Goal: Task Accomplishment & Management: Complete application form

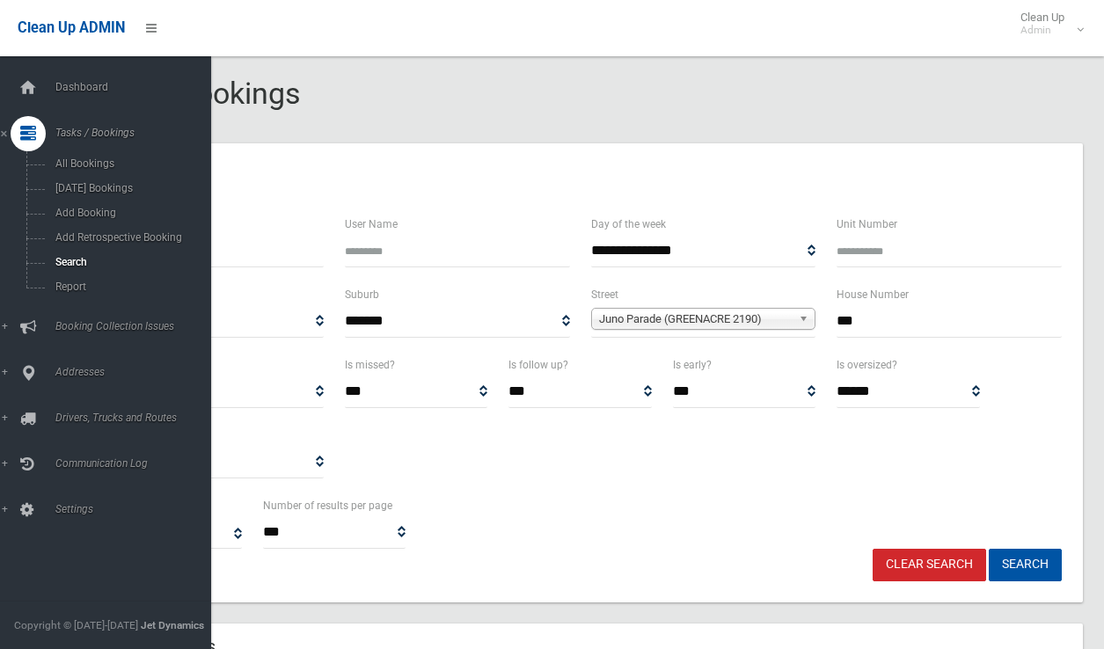
select select
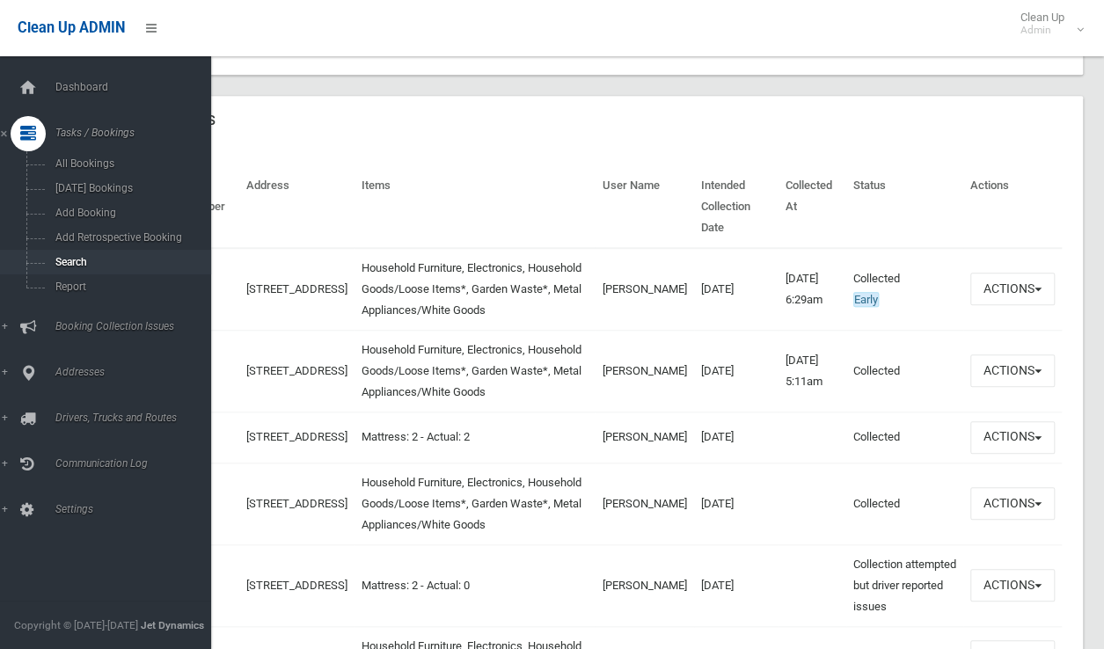
scroll to position [528, 0]
click at [79, 264] on span "Search" at bounding box center [129, 262] width 159 height 12
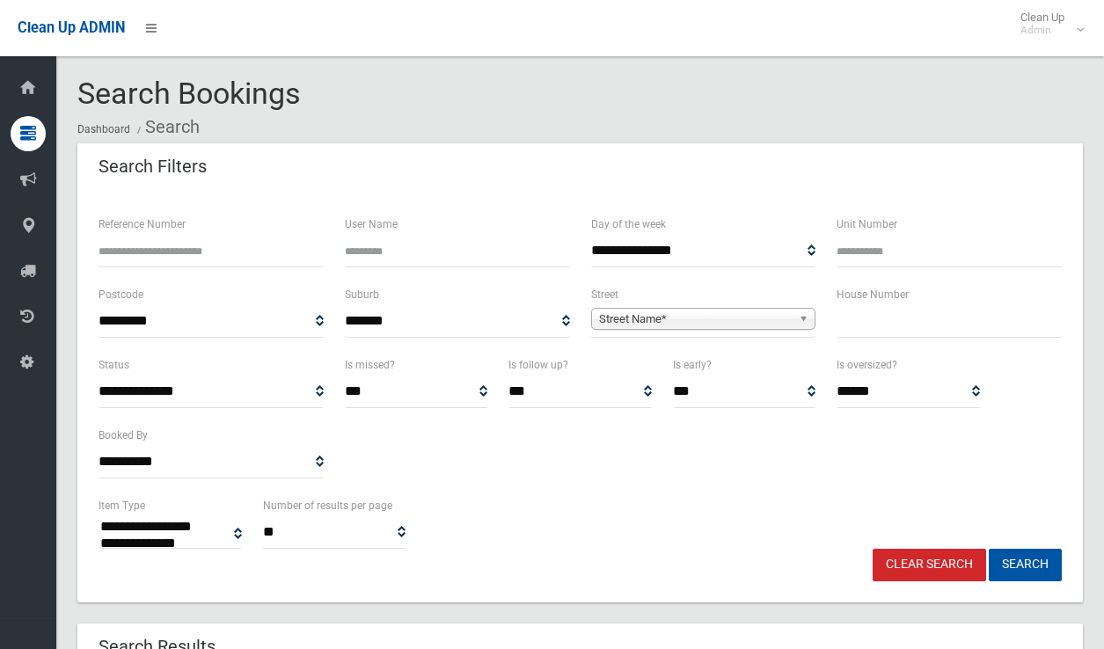
select select
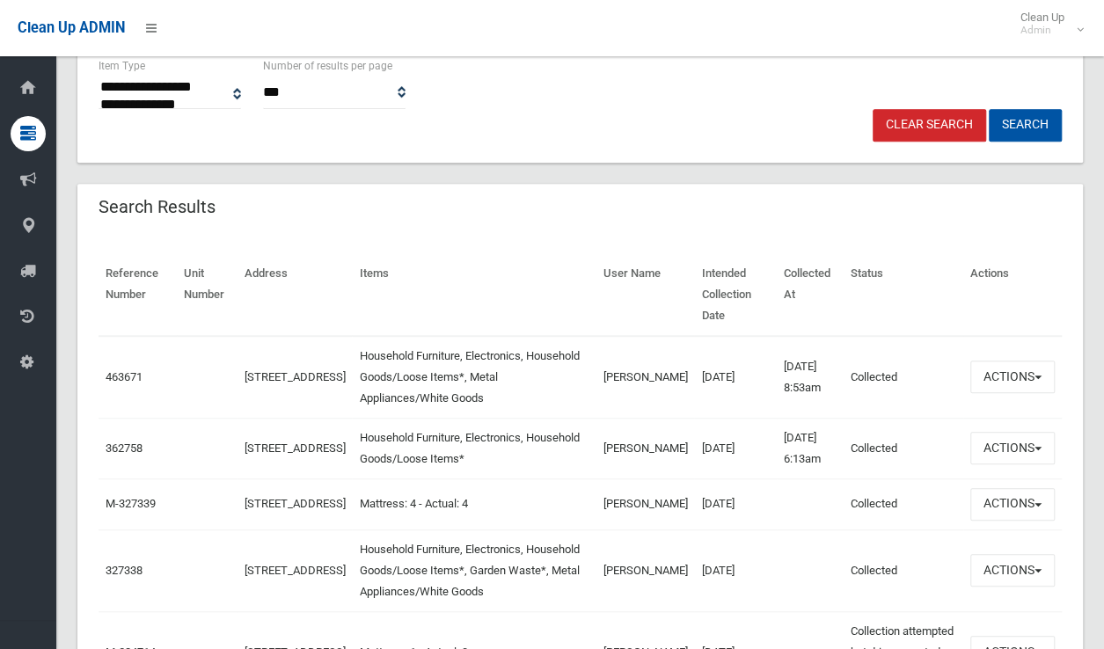
scroll to position [440, 0]
click at [1025, 384] on button "Actions" at bounding box center [1012, 377] width 84 height 33
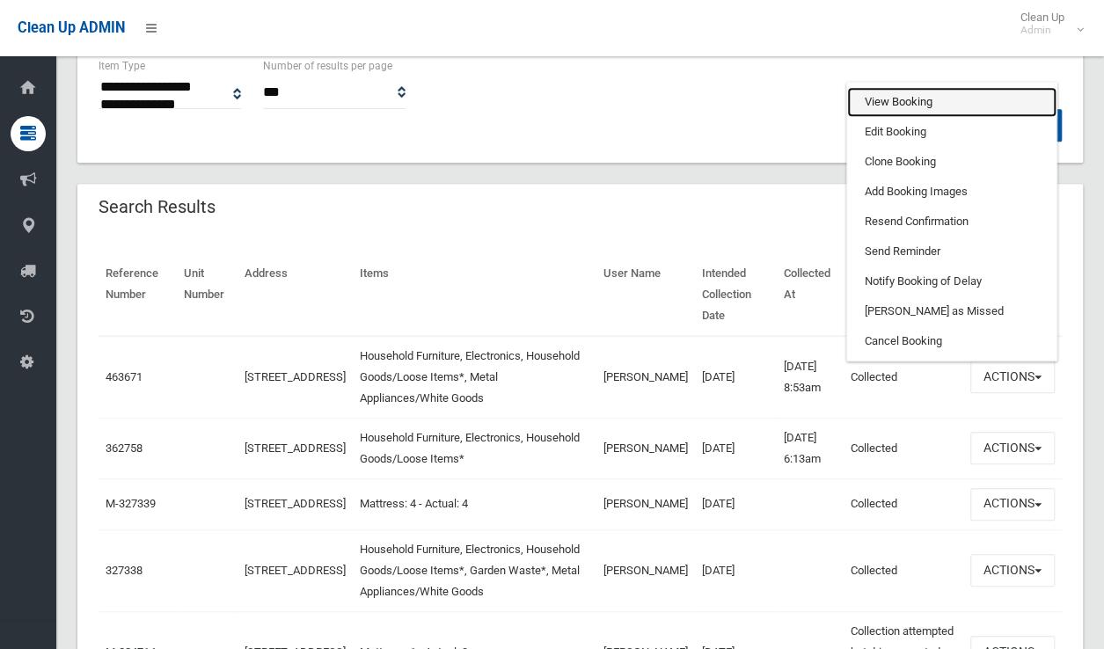
click at [901, 106] on link "View Booking" at bounding box center [951, 102] width 209 height 30
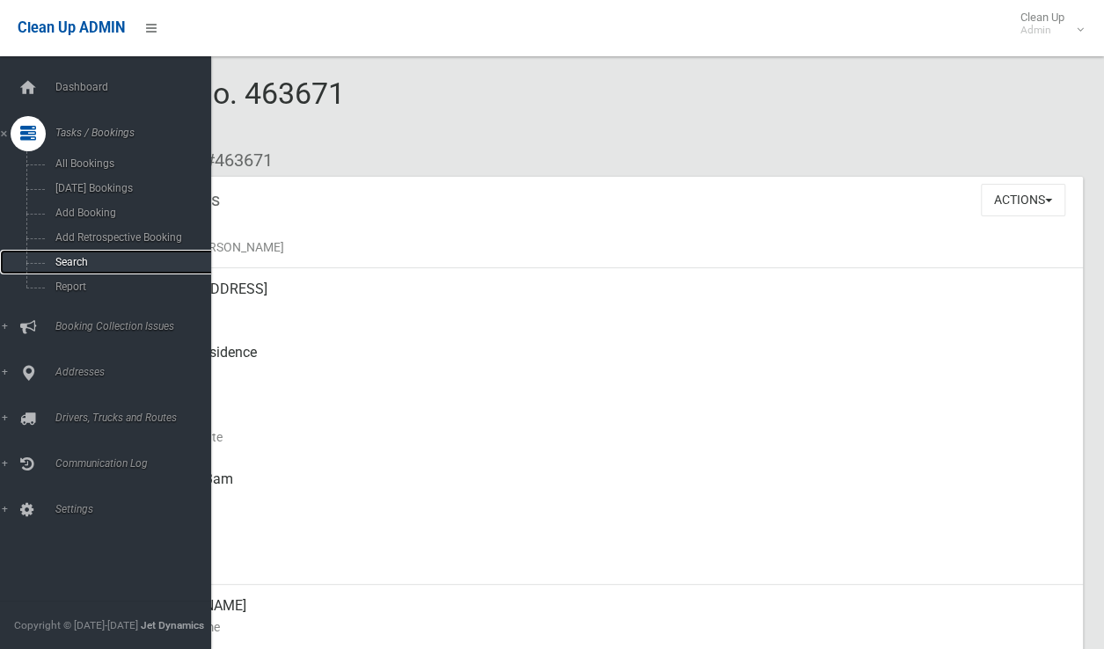
click at [63, 266] on span "Search" at bounding box center [129, 262] width 159 height 12
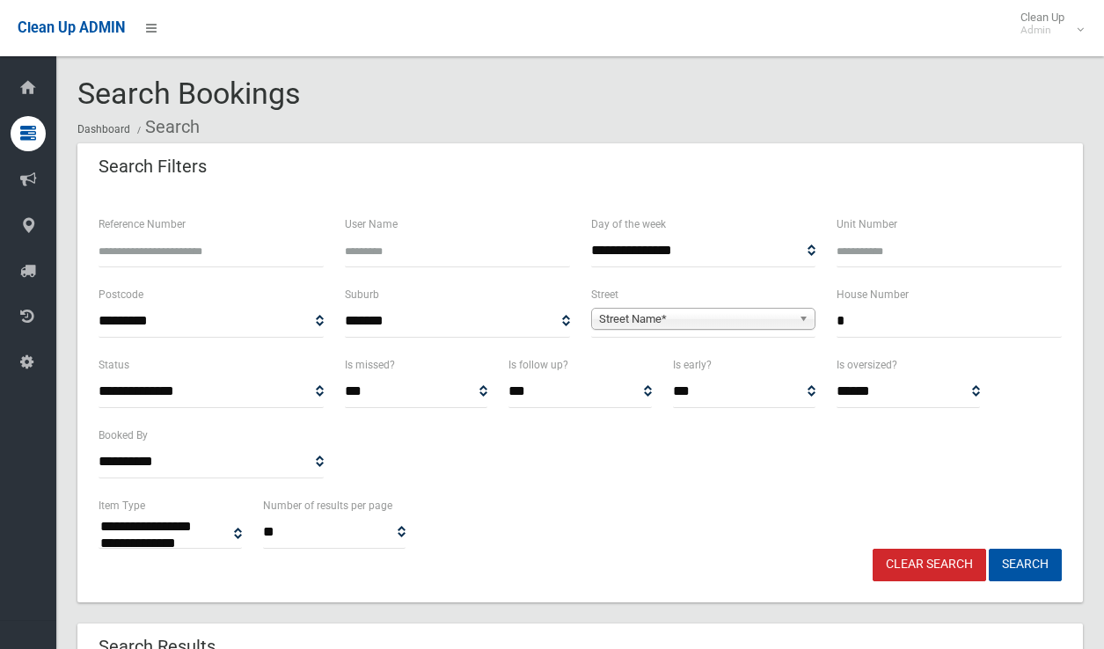
select select
type input "**"
click at [747, 308] on link "Street Name*" at bounding box center [703, 319] width 225 height 22
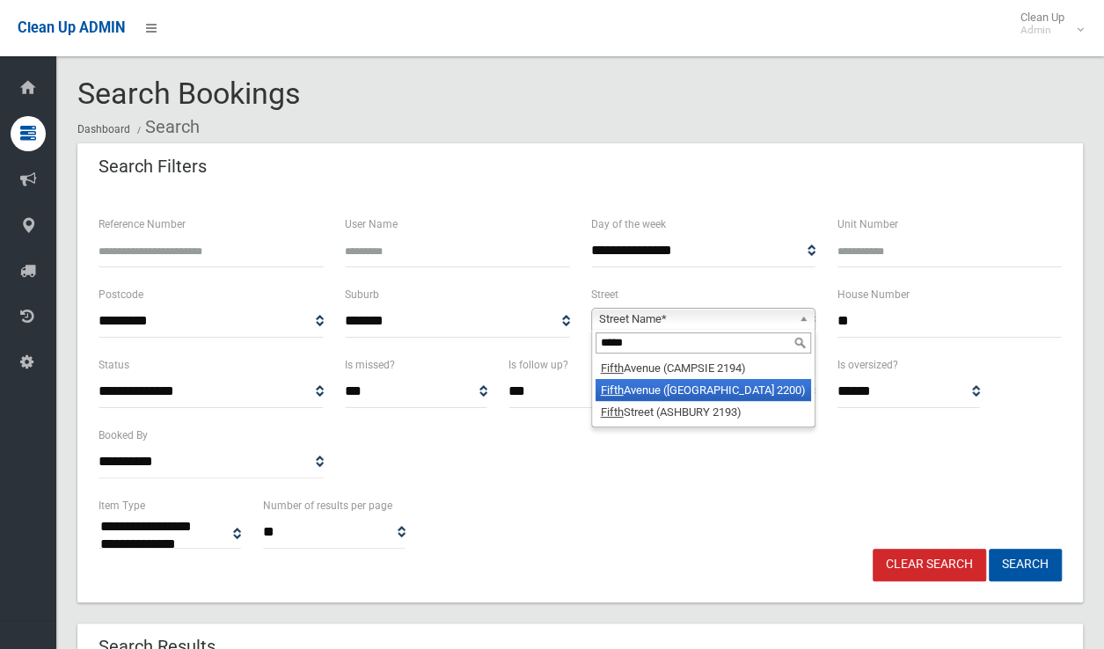
type input "*****"
click at [720, 393] on li "Fifth Avenue (CONDELL PARK 2200)" at bounding box center [703, 390] width 216 height 22
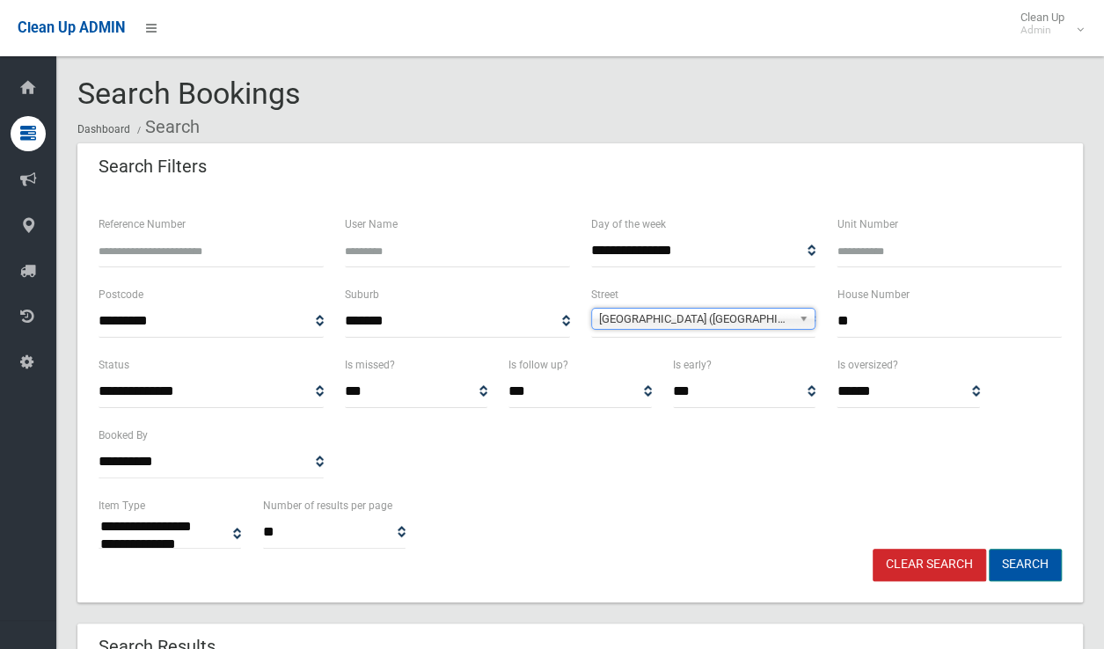
click at [1042, 569] on button "Search" at bounding box center [1025, 565] width 73 height 33
select select
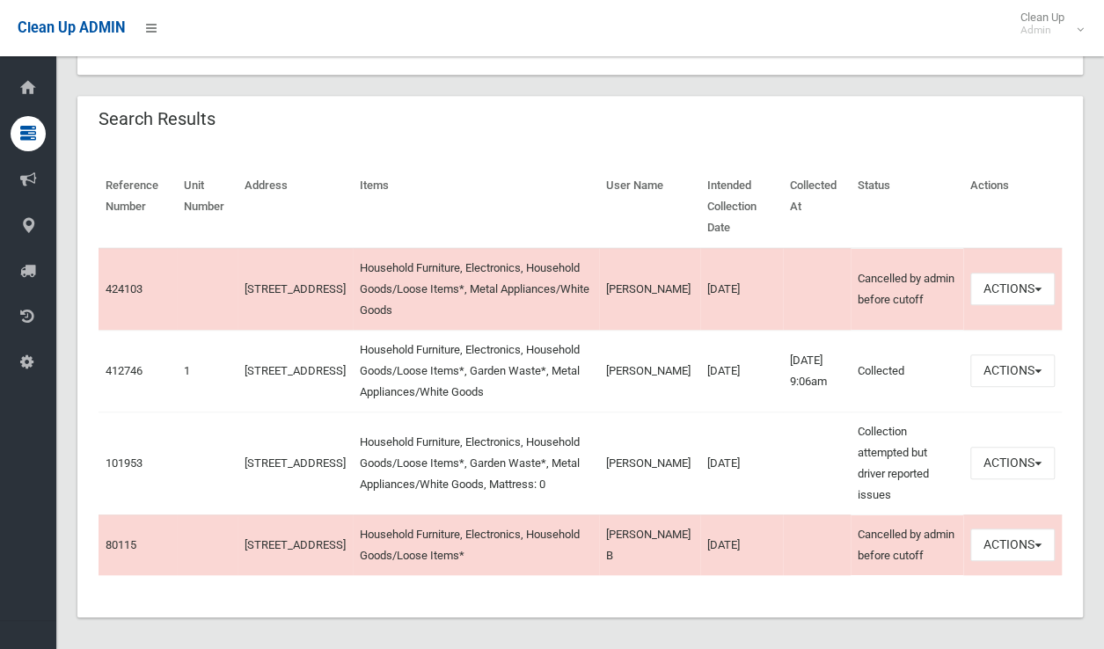
scroll to position [528, 0]
click at [975, 447] on button "Actions" at bounding box center [1012, 463] width 84 height 33
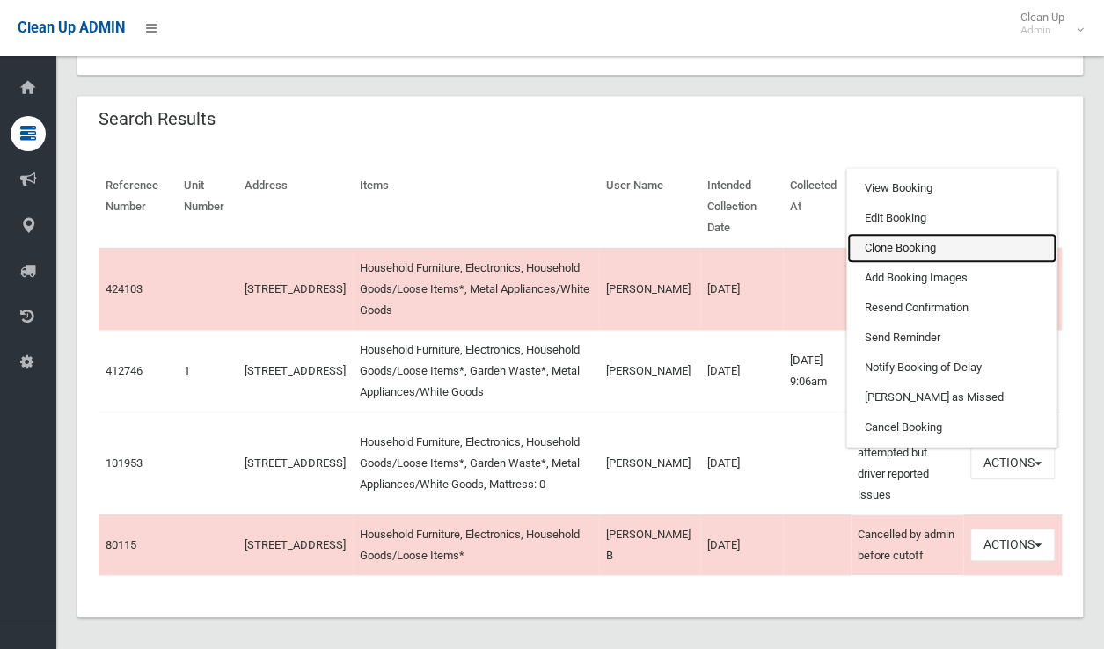
click at [866, 233] on link "Clone Booking" at bounding box center [951, 248] width 209 height 30
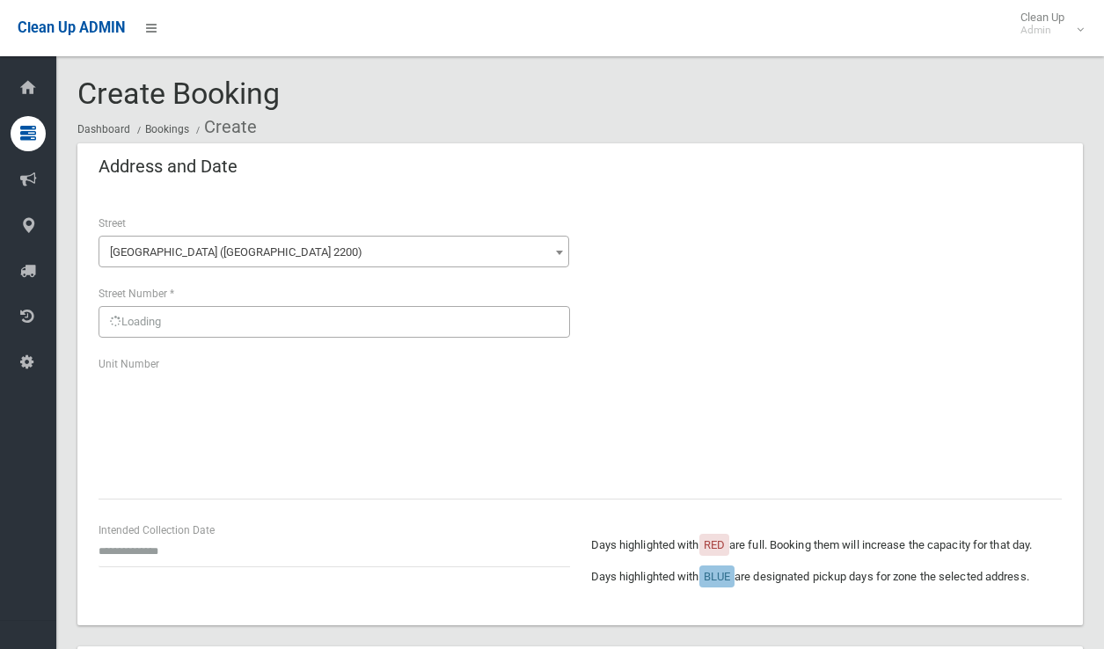
scroll to position [264, 0]
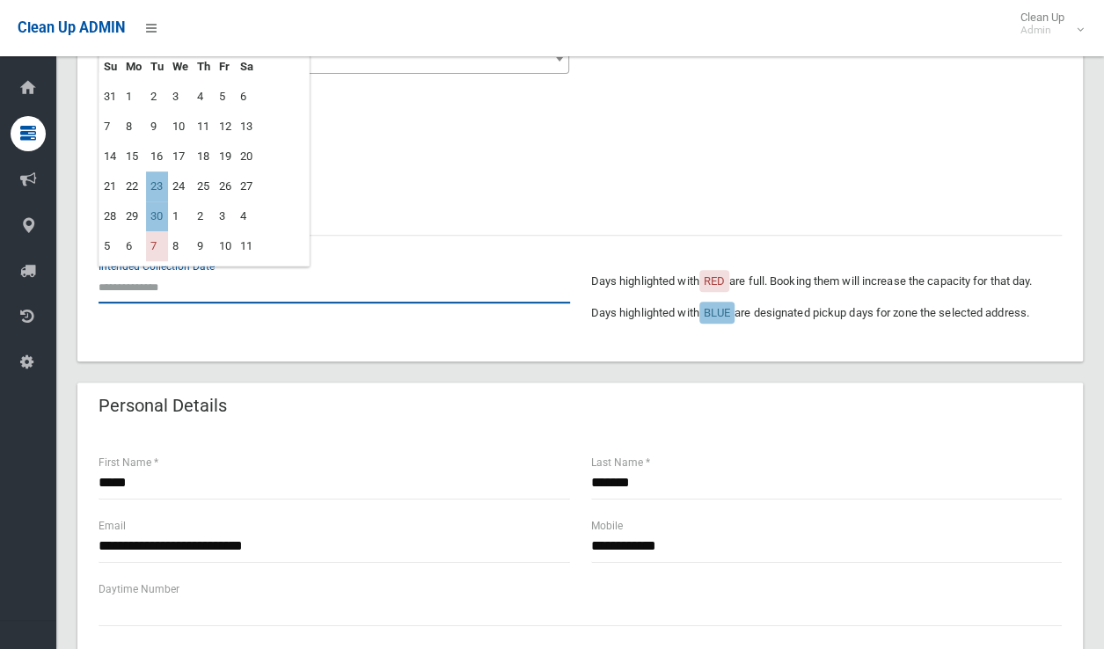
click at [186, 289] on input "text" at bounding box center [334, 287] width 471 height 33
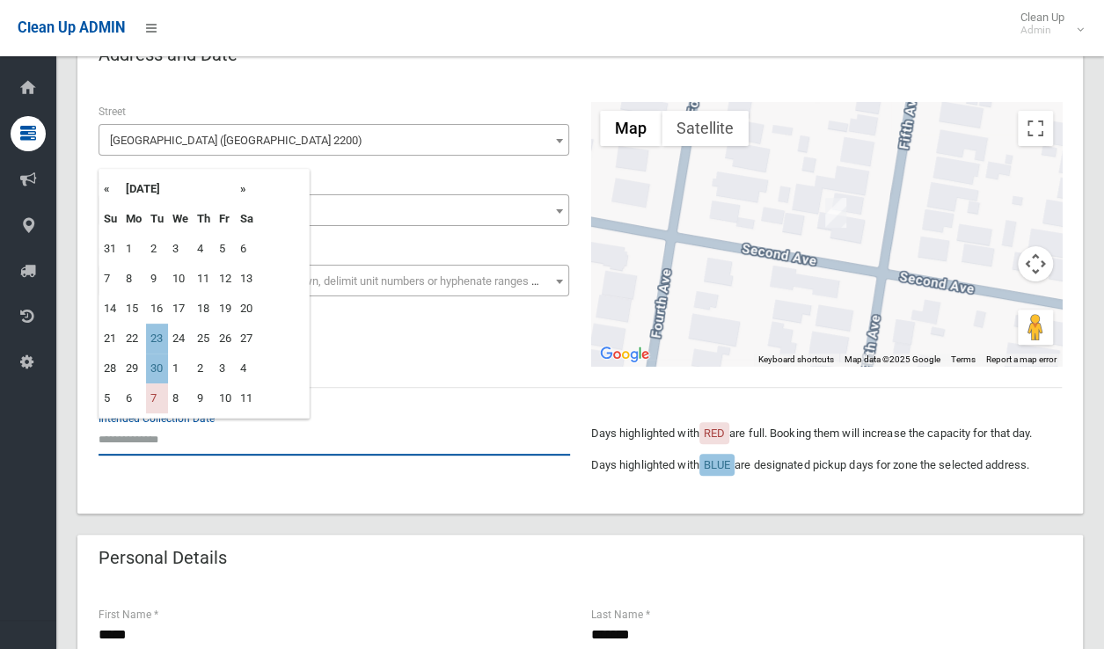
scroll to position [88, 0]
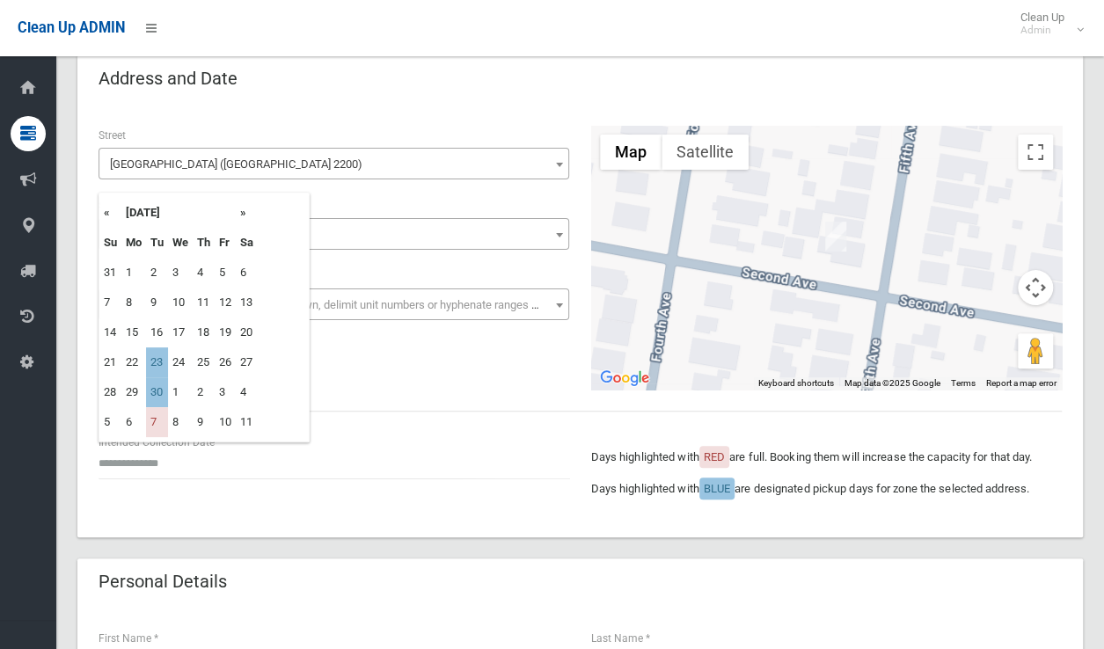
click at [239, 214] on th "»" at bounding box center [247, 213] width 22 height 30
click at [107, 211] on th "«" at bounding box center [110, 213] width 22 height 30
click at [152, 358] on td "23" at bounding box center [157, 362] width 22 height 30
type input "**********"
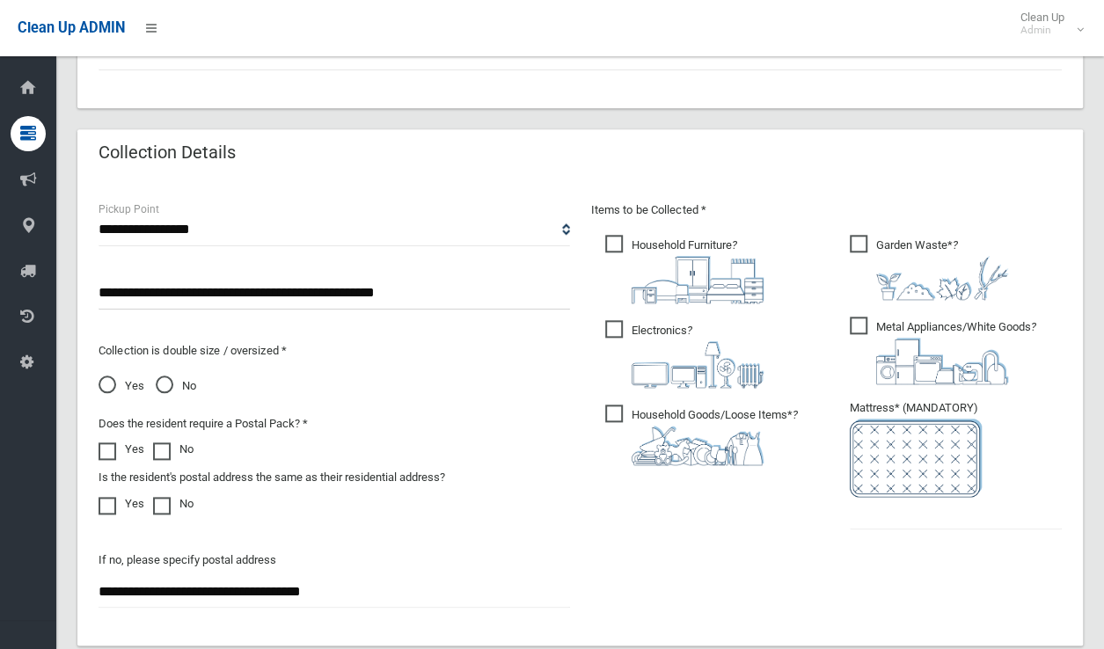
scroll to position [968, 0]
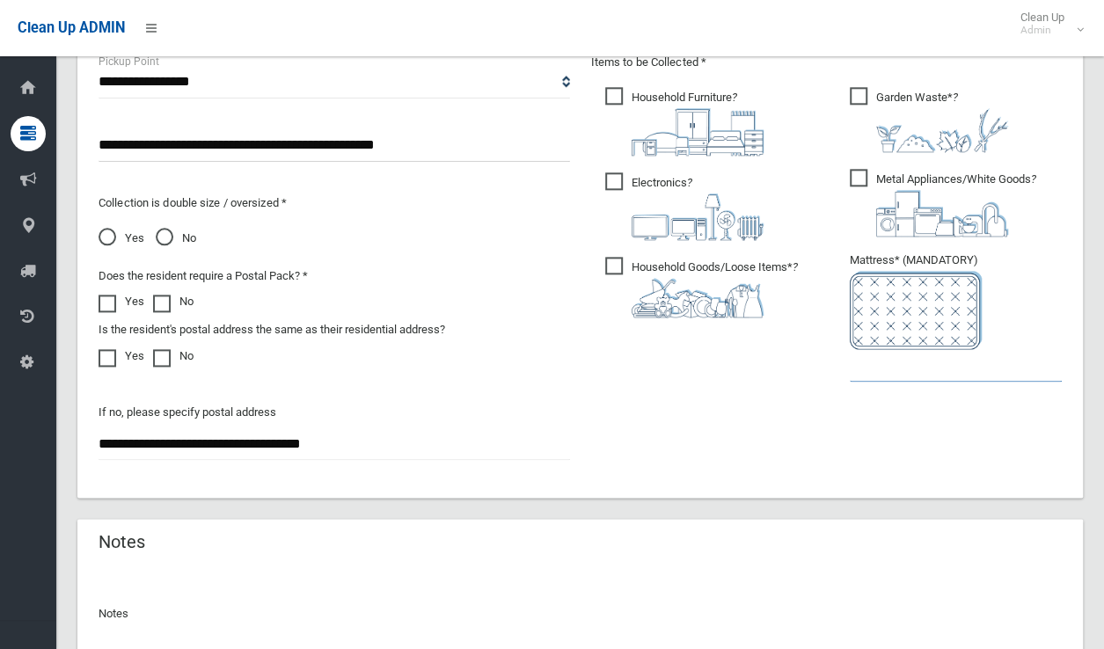
click at [851, 373] on input "text" at bounding box center [956, 365] width 212 height 33
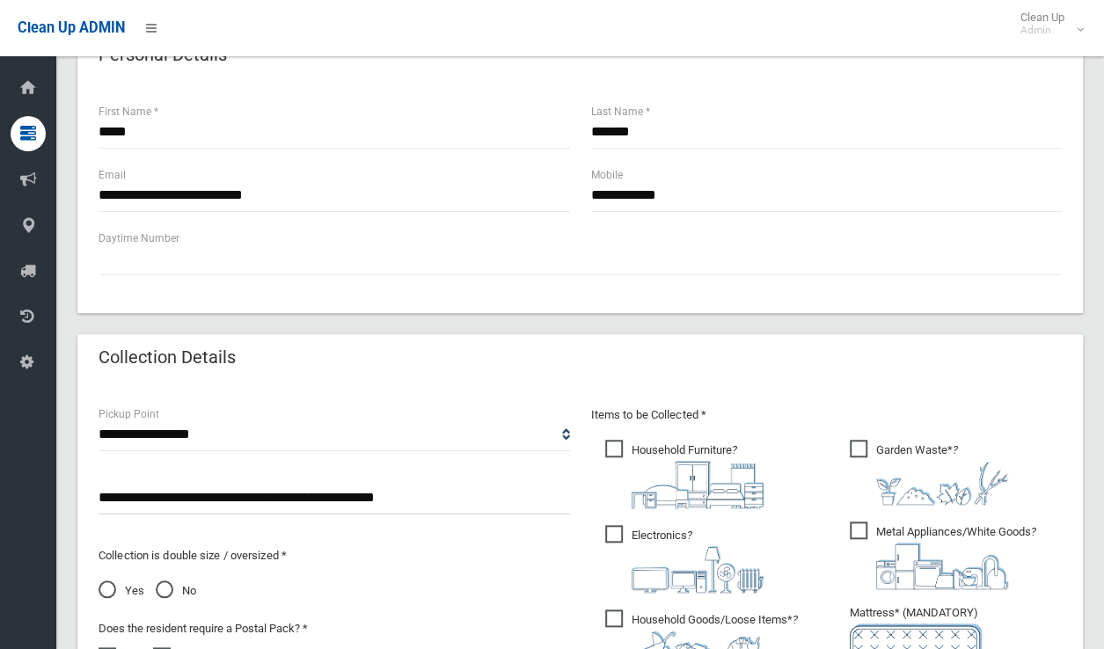
scroll to position [616, 0]
type input "*"
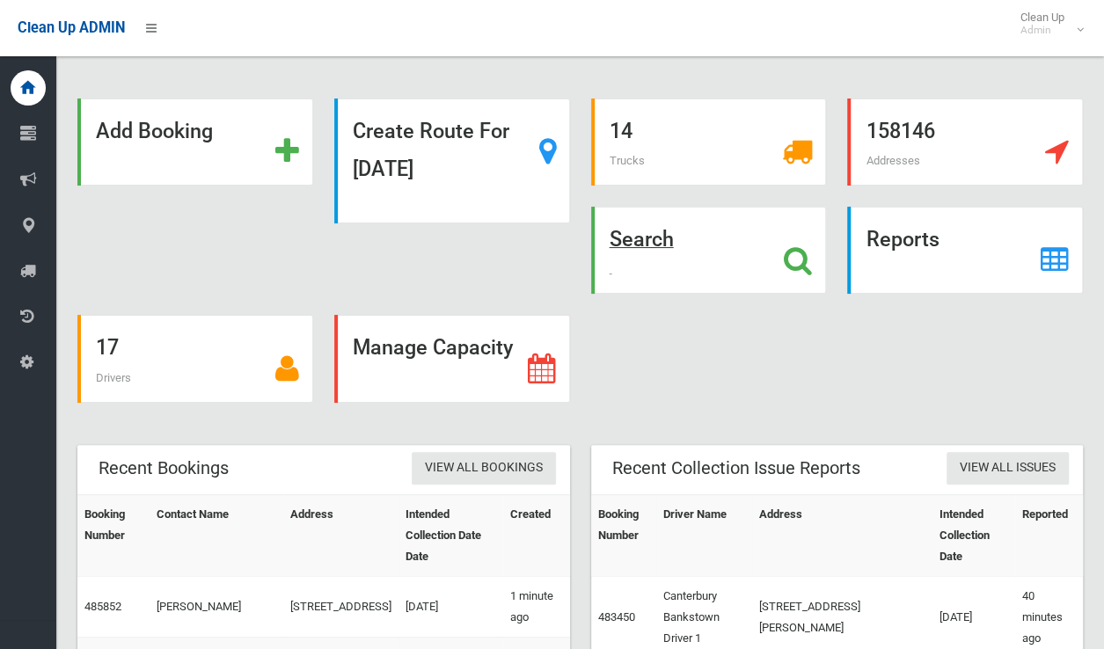
click at [629, 236] on strong "Search" at bounding box center [642, 239] width 64 height 25
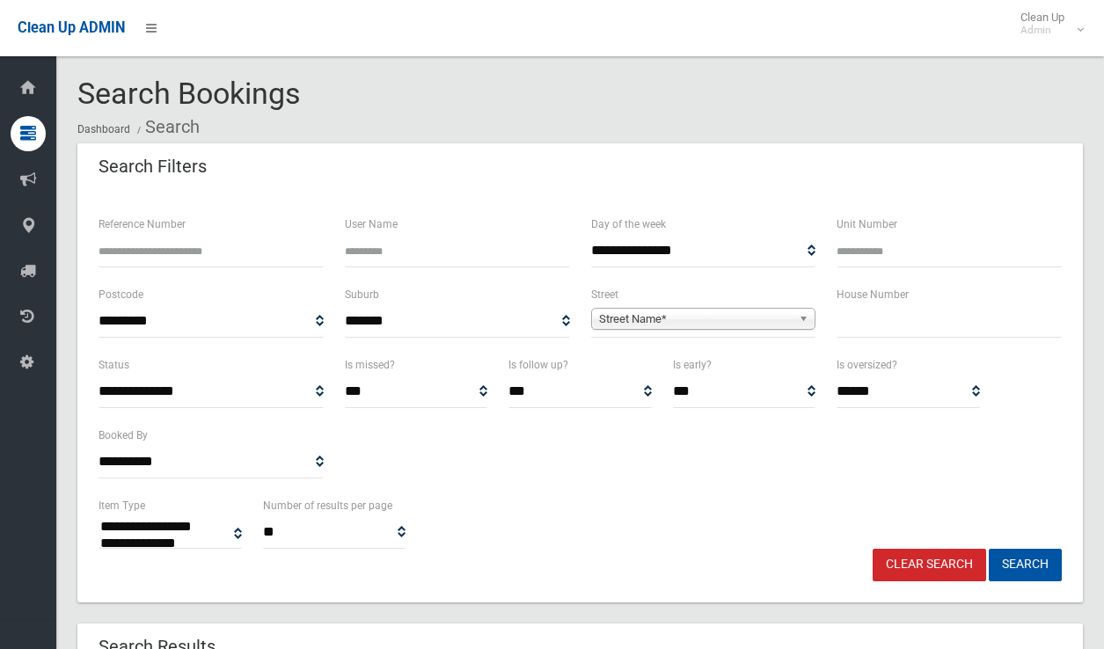
select select
click at [891, 326] on input "text" at bounding box center [948, 321] width 225 height 33
type input "**"
click at [727, 316] on span "Street Name*" at bounding box center [696, 319] width 194 height 21
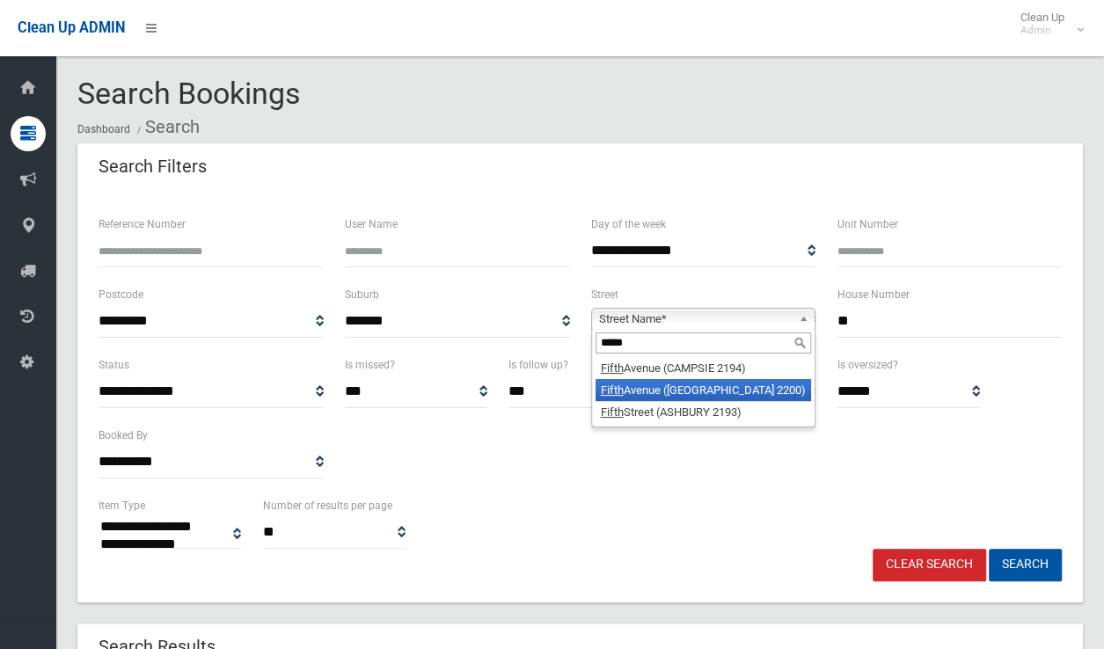
type input "*****"
click at [752, 381] on li "Fifth Avenue (CONDELL PARK 2200)" at bounding box center [703, 390] width 216 height 22
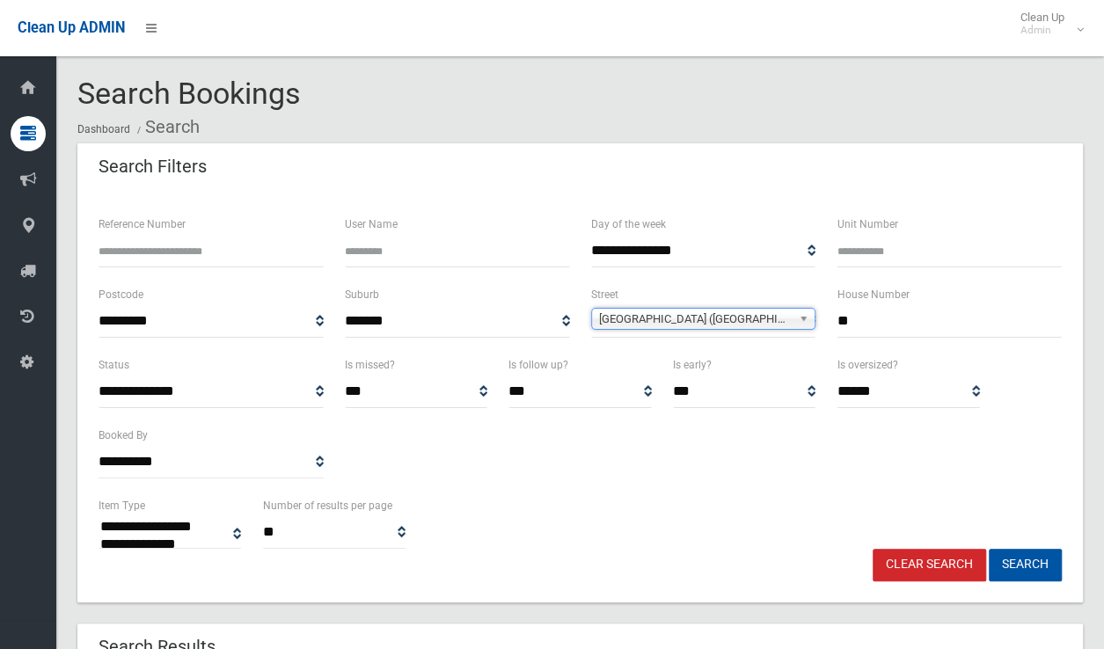
click at [1013, 583] on div "**********" at bounding box center [579, 398] width 1005 height 410
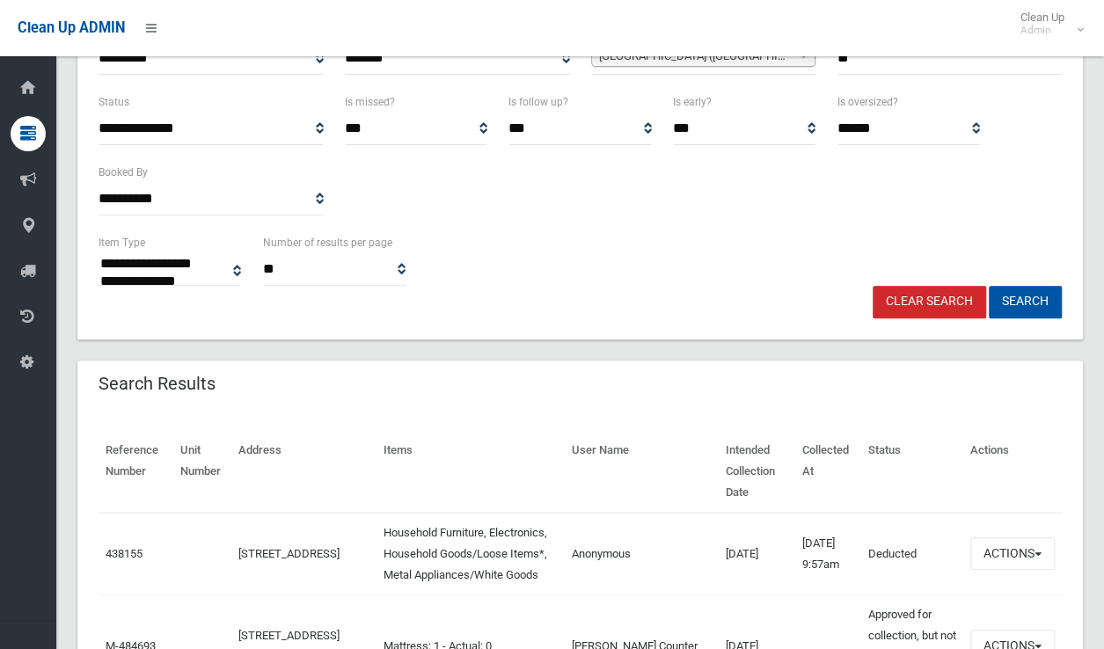
scroll to position [352, 0]
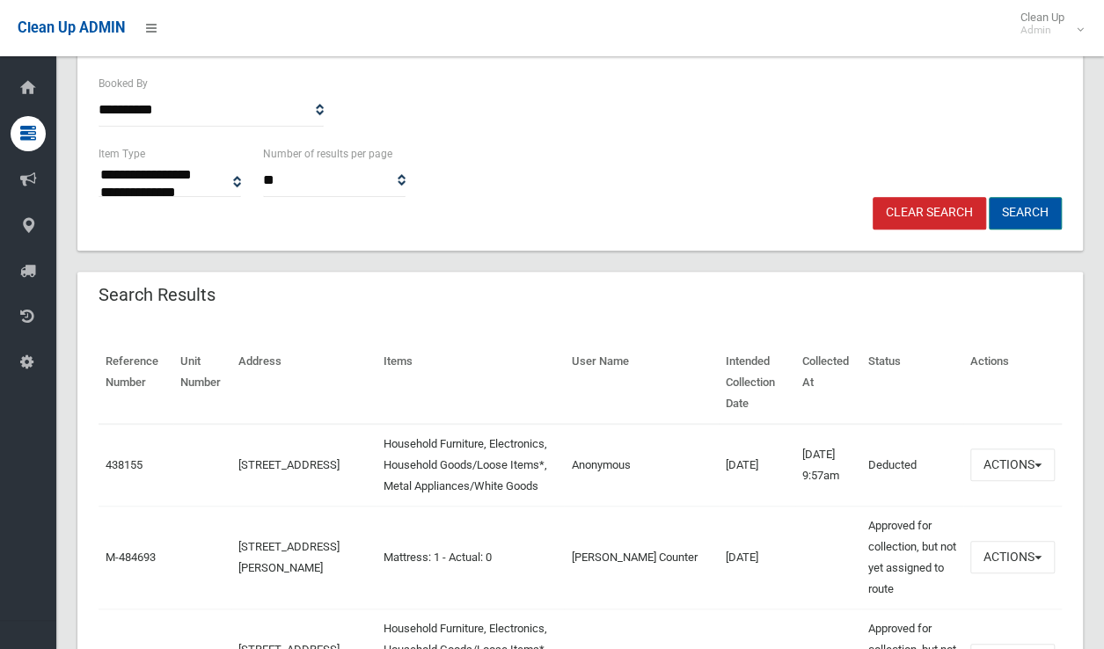
click at [1041, 217] on button "Search" at bounding box center [1025, 213] width 73 height 33
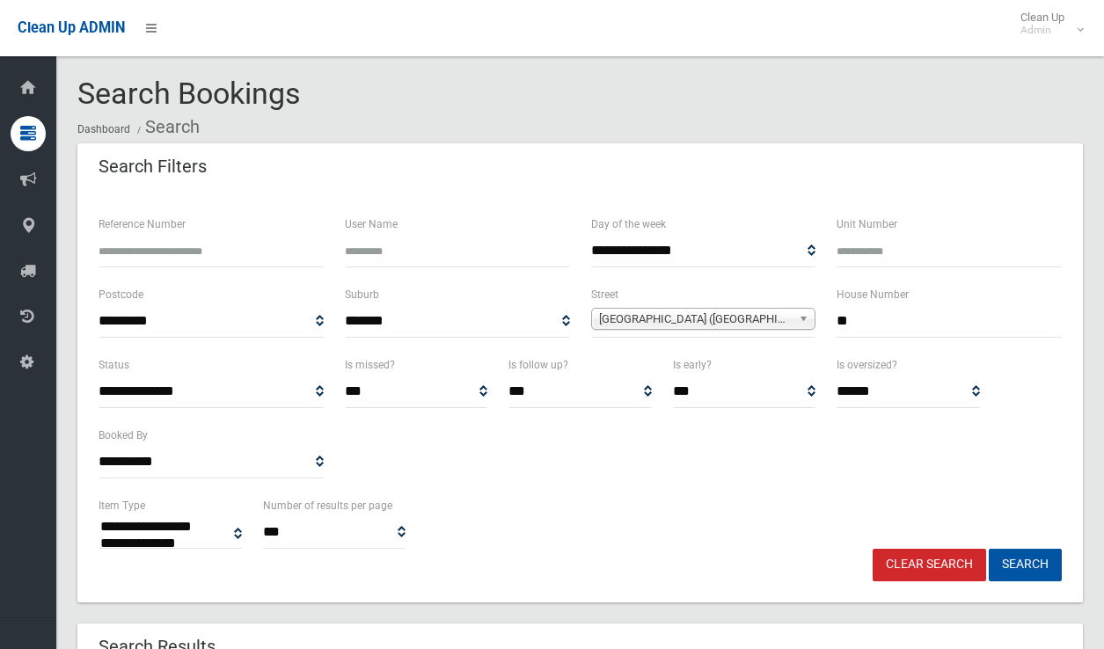
select select
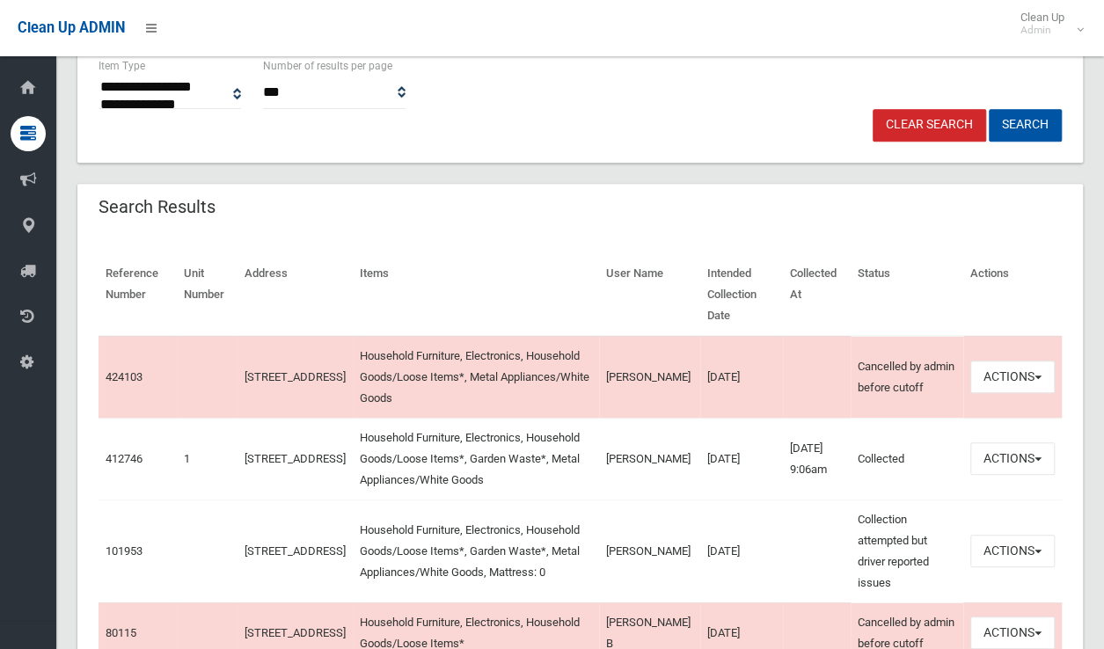
scroll to position [440, 0]
click at [1018, 535] on button "Actions" at bounding box center [1012, 551] width 84 height 33
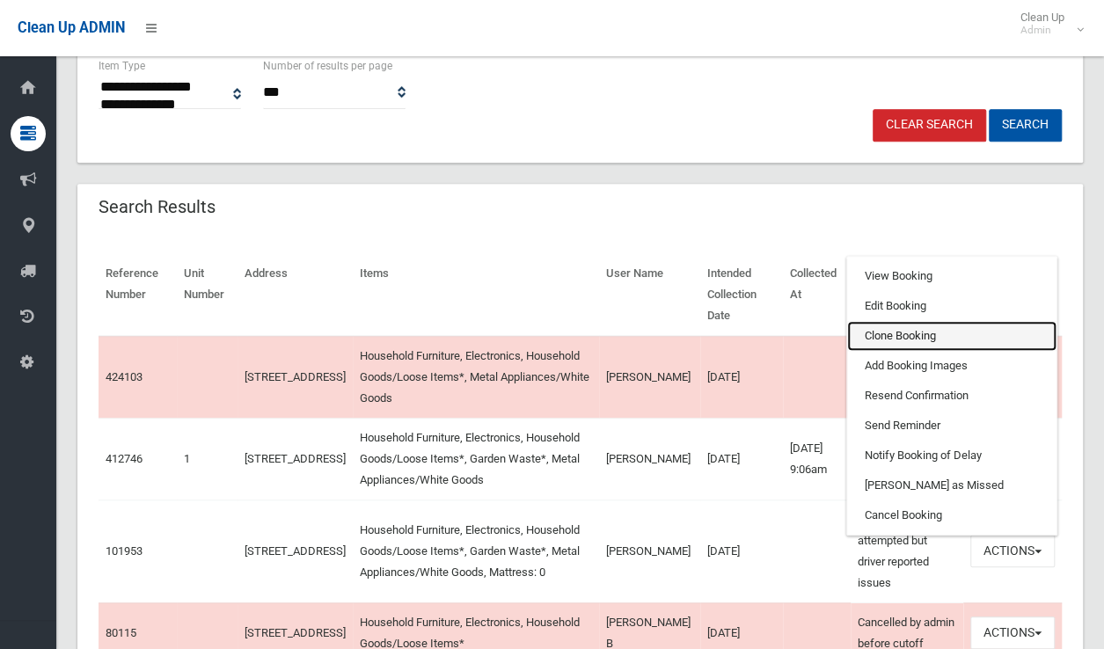
click at [889, 321] on link "Clone Booking" at bounding box center [951, 336] width 209 height 30
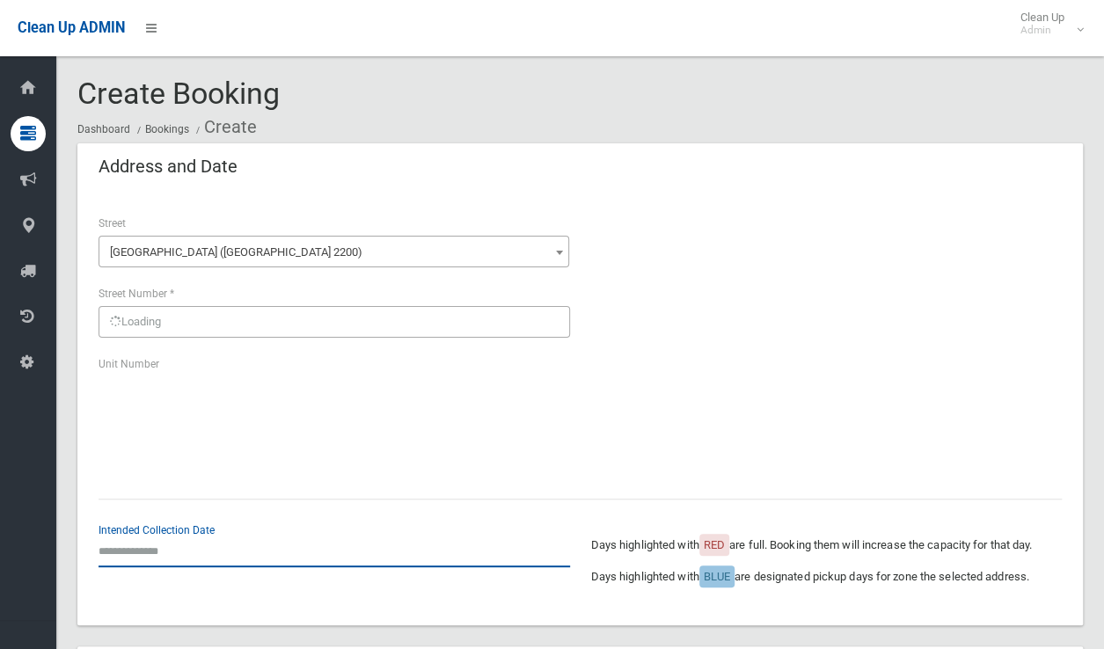
drag, startPoint x: 0, startPoint y: 0, endPoint x: 126, endPoint y: 543, distance: 557.1
click at [126, 543] on input "text" at bounding box center [334, 551] width 471 height 33
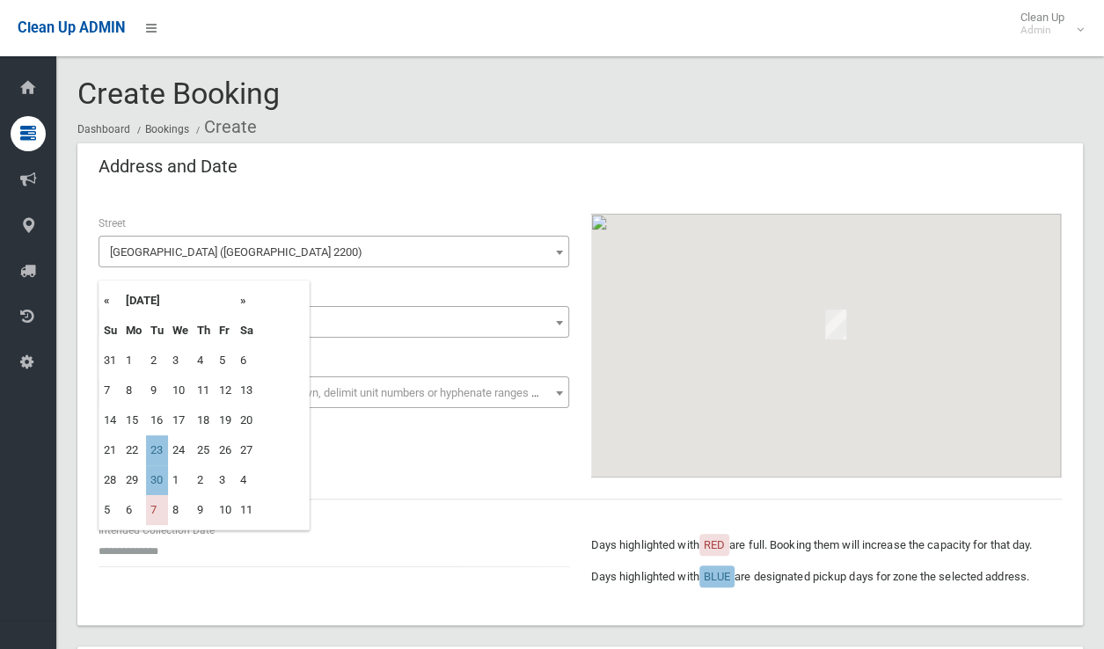
type input "**********"
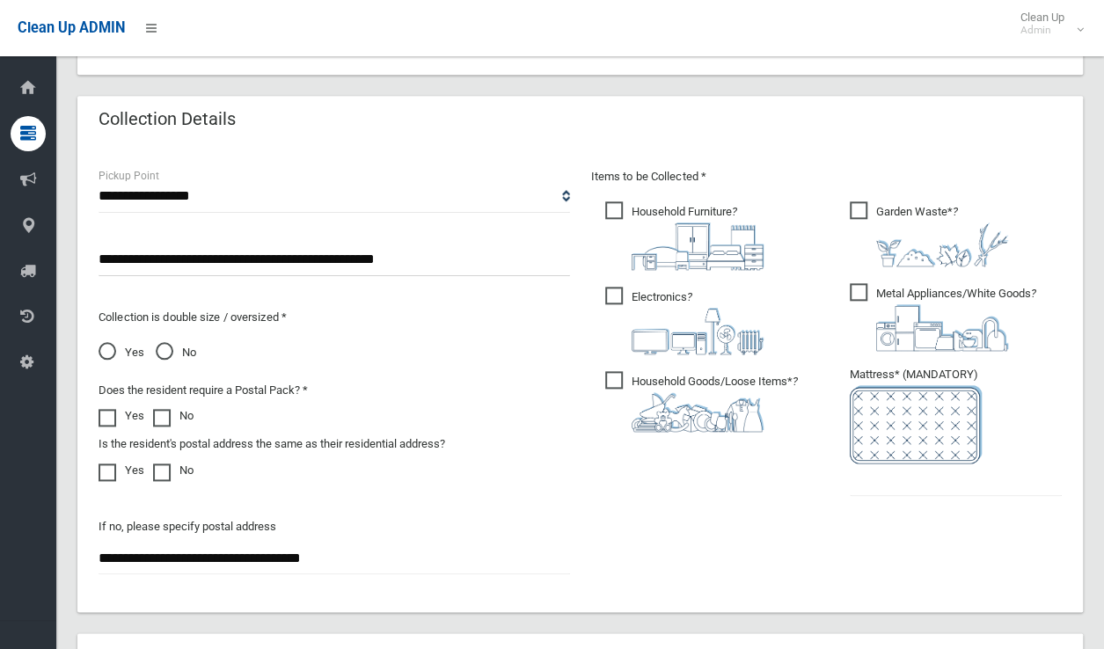
scroll to position [968, 0]
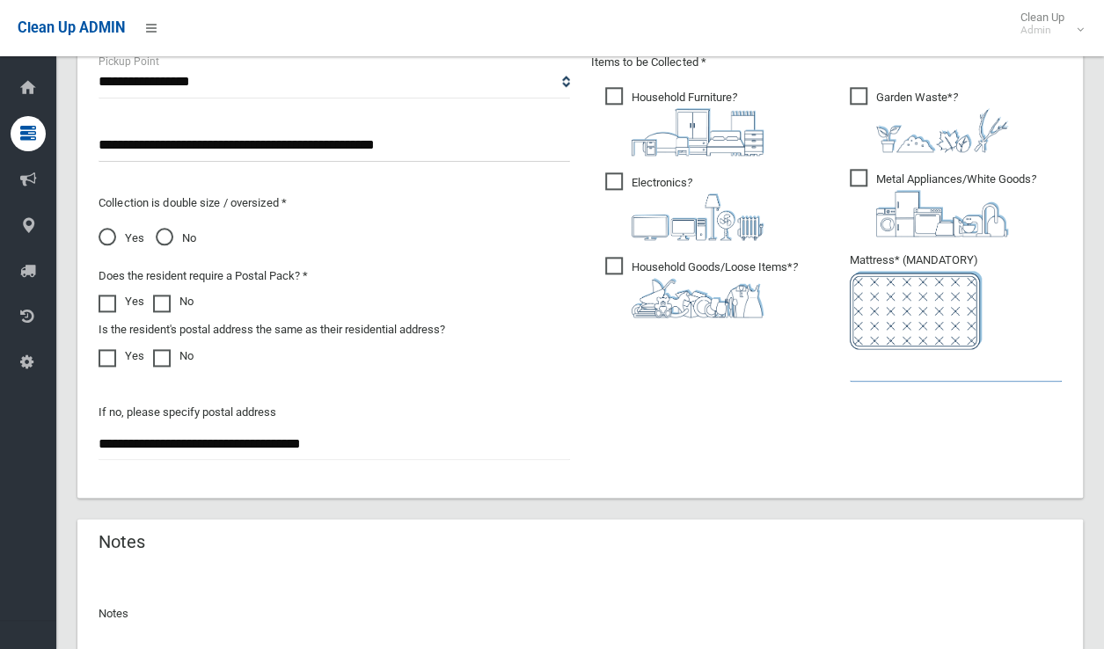
click at [910, 368] on input "text" at bounding box center [956, 365] width 212 height 33
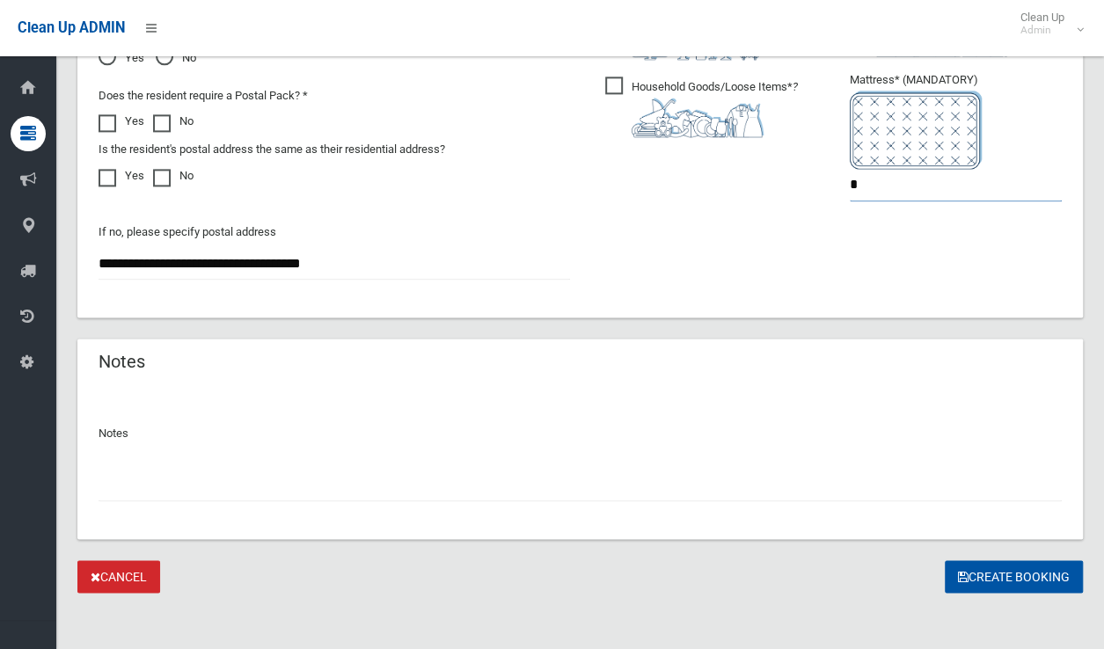
scroll to position [1154, 0]
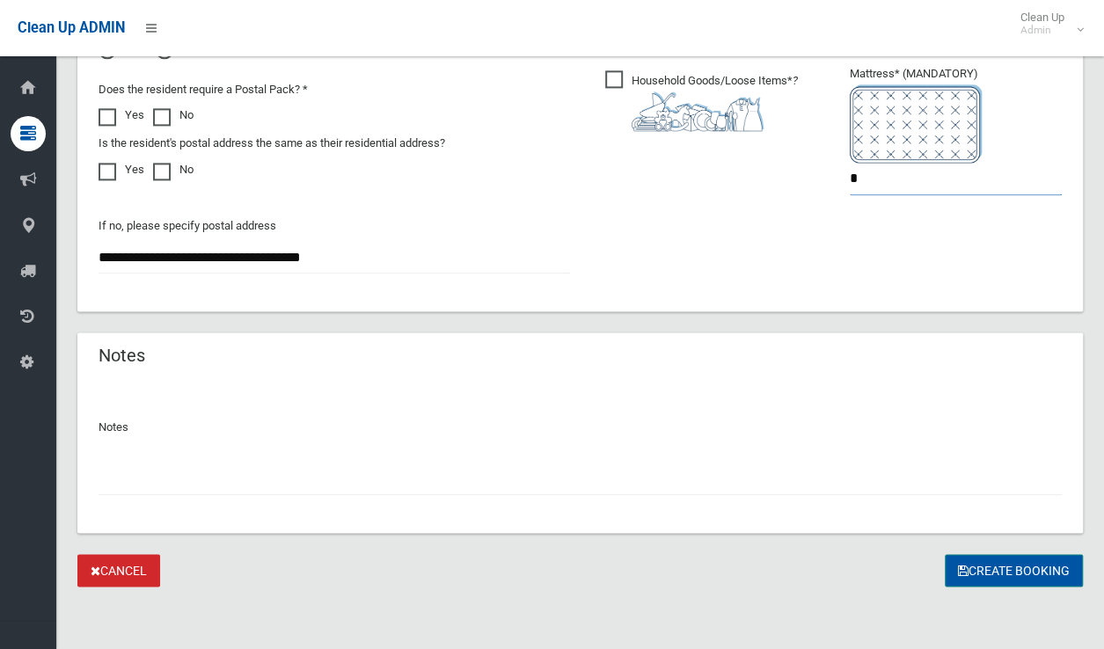
type input "*"
click at [1031, 567] on button "Create Booking" at bounding box center [1014, 570] width 138 height 33
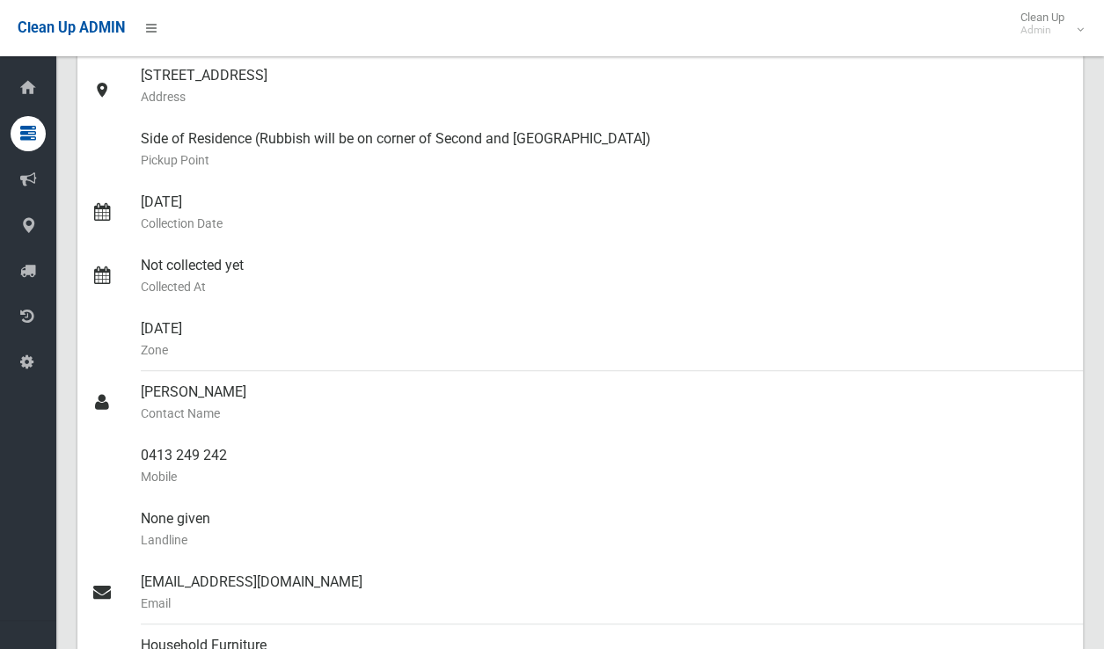
scroll to position [176, 0]
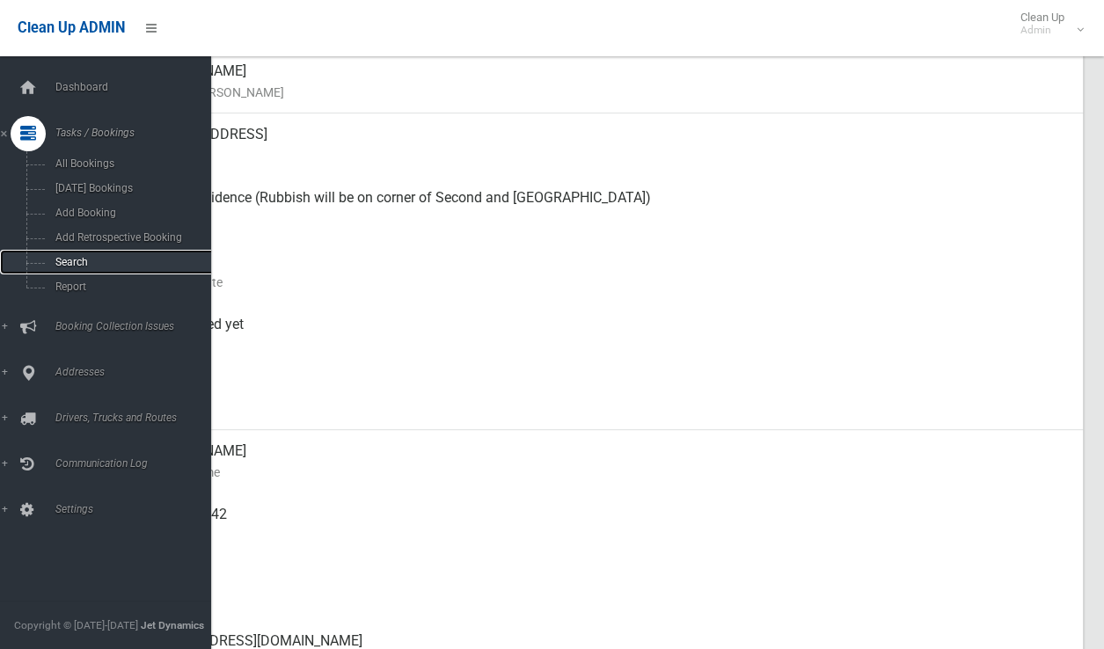
click at [77, 258] on link "Search" at bounding box center [112, 262] width 224 height 25
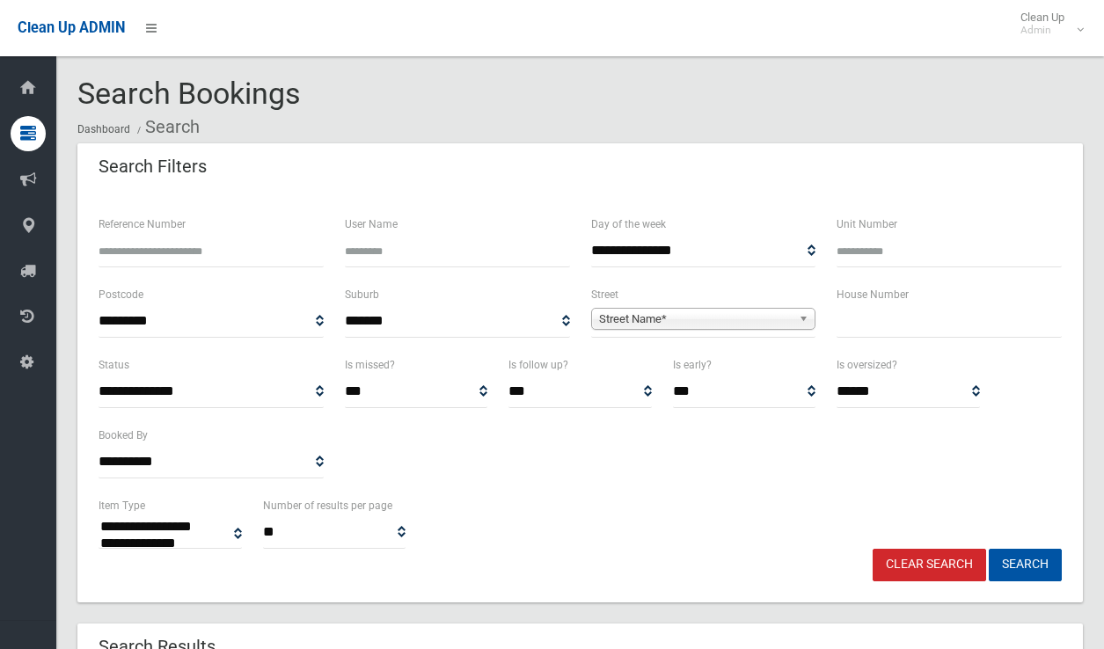
select select
click at [883, 323] on input "text" at bounding box center [948, 321] width 225 height 33
click at [811, 317] on div "**********" at bounding box center [580, 319] width 984 height 70
type input "***"
click at [741, 323] on span "Street Name*" at bounding box center [696, 319] width 194 height 21
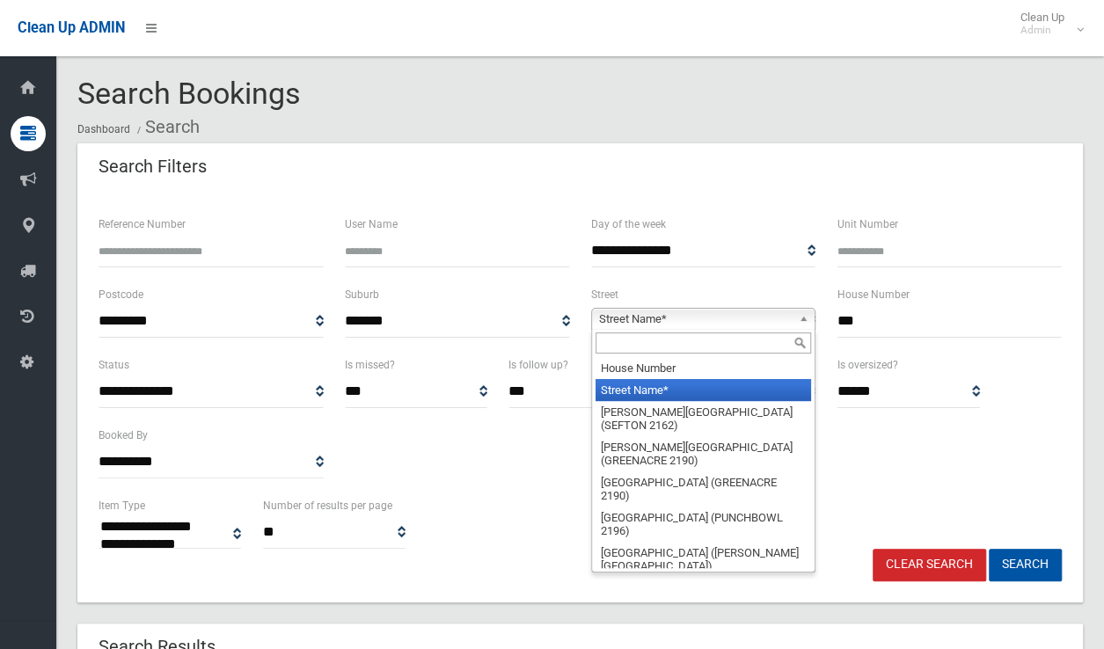
click at [672, 353] on input "text" at bounding box center [703, 342] width 216 height 21
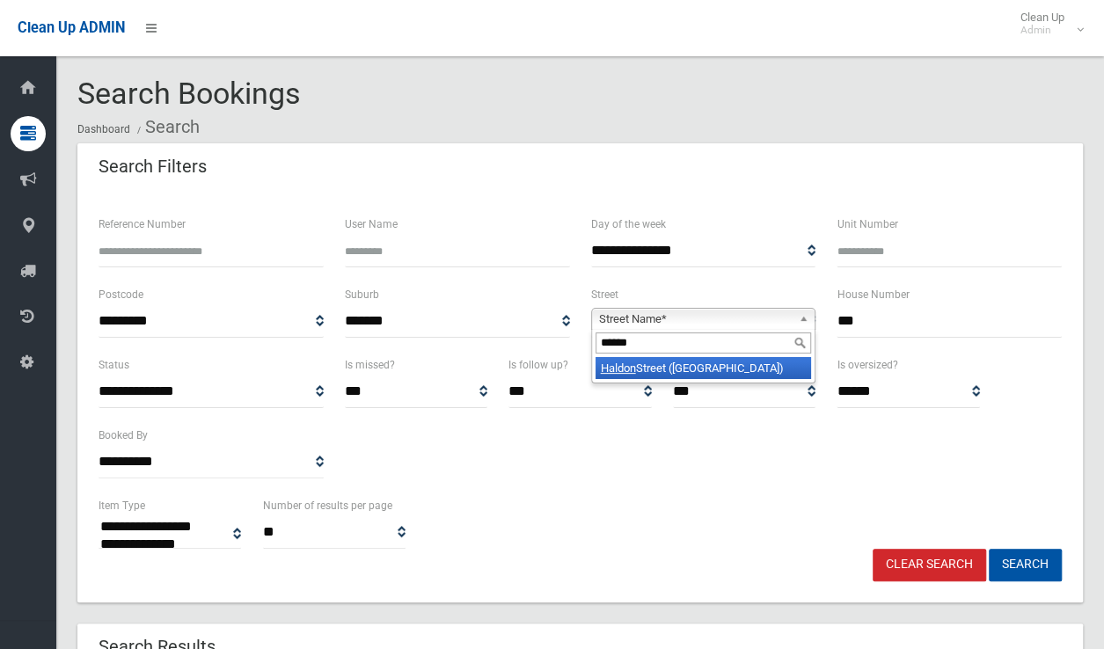
type input "******"
click at [692, 369] on li "Haldon Street (LAKEMBA 2195)" at bounding box center [703, 368] width 216 height 22
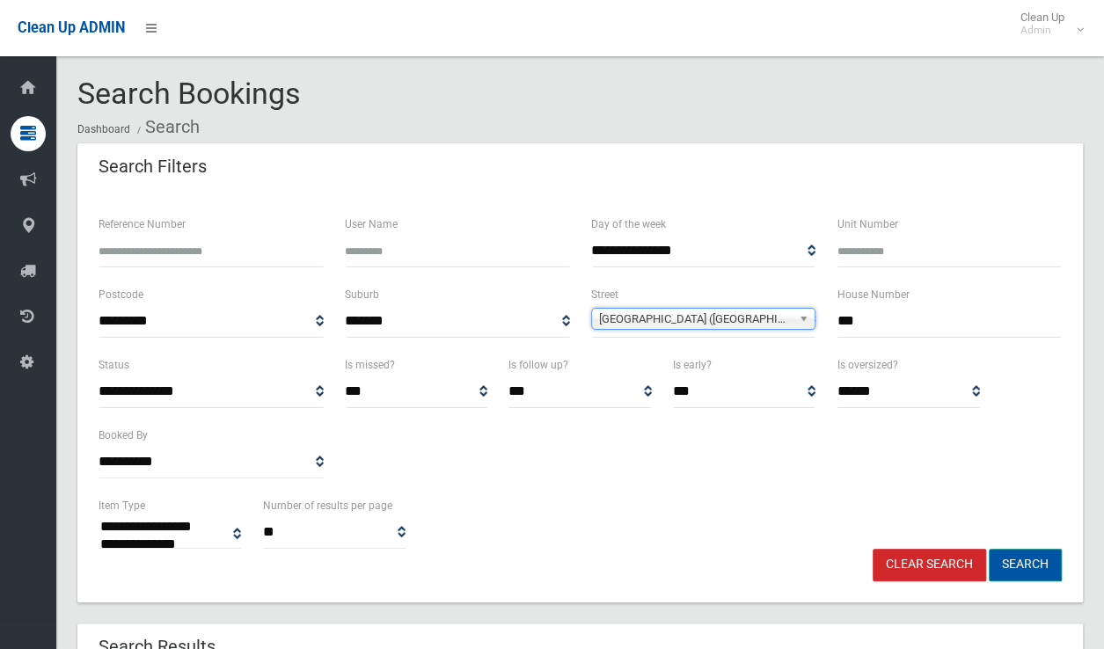
click at [1030, 557] on button "Search" at bounding box center [1025, 565] width 73 height 33
select select
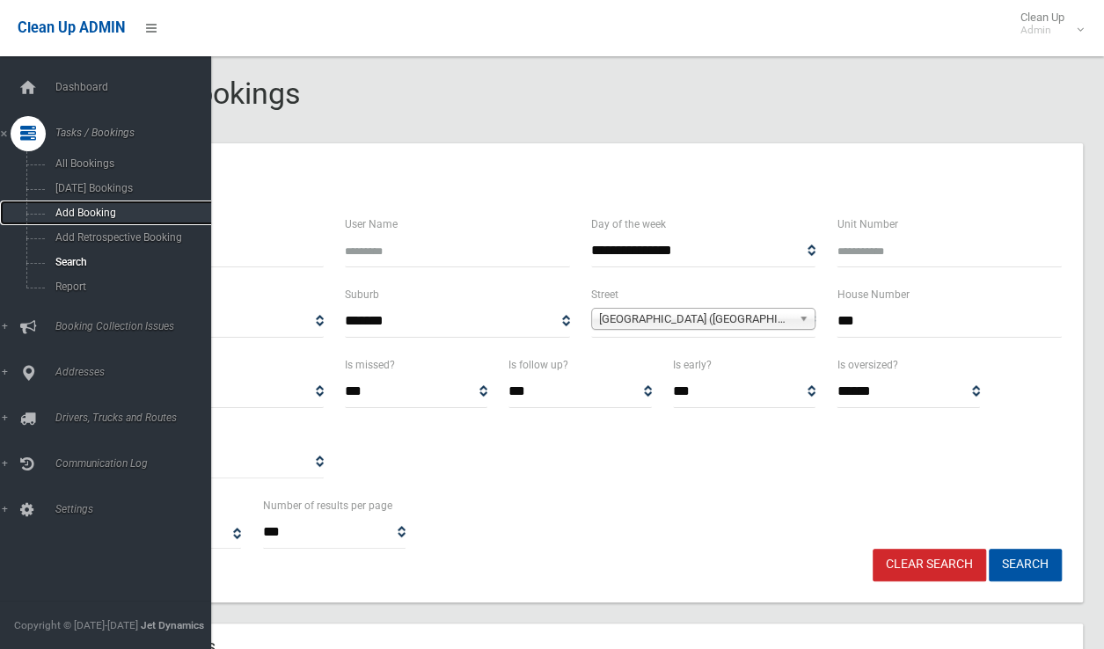
click at [102, 211] on span "Add Booking" at bounding box center [129, 213] width 159 height 12
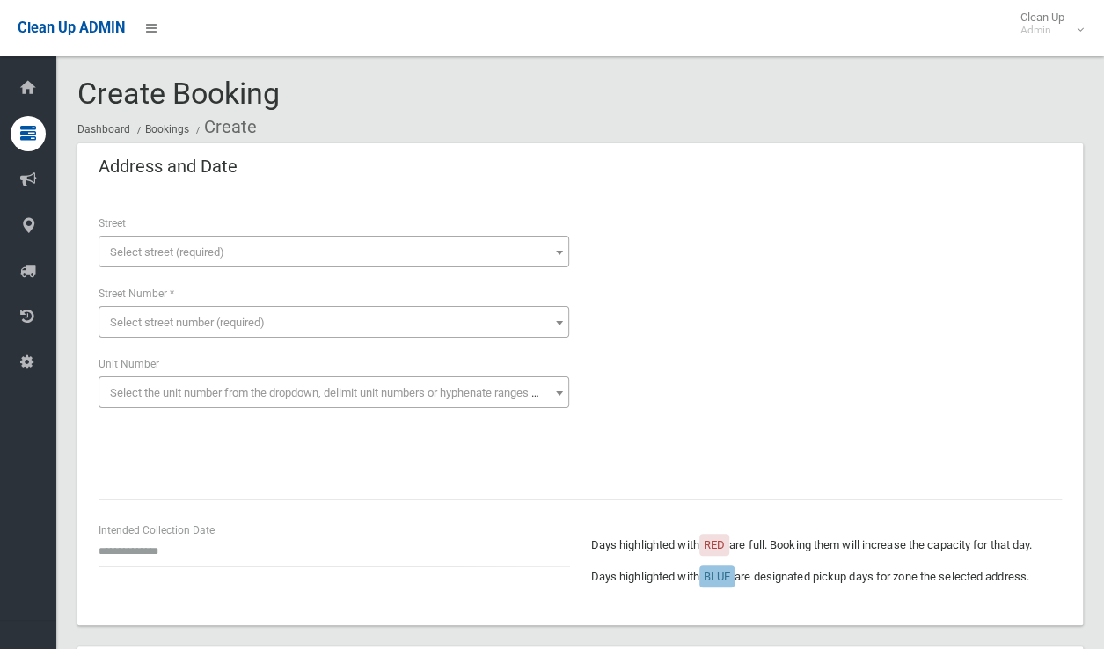
click at [157, 263] on span "Select street (required)" at bounding box center [334, 252] width 462 height 25
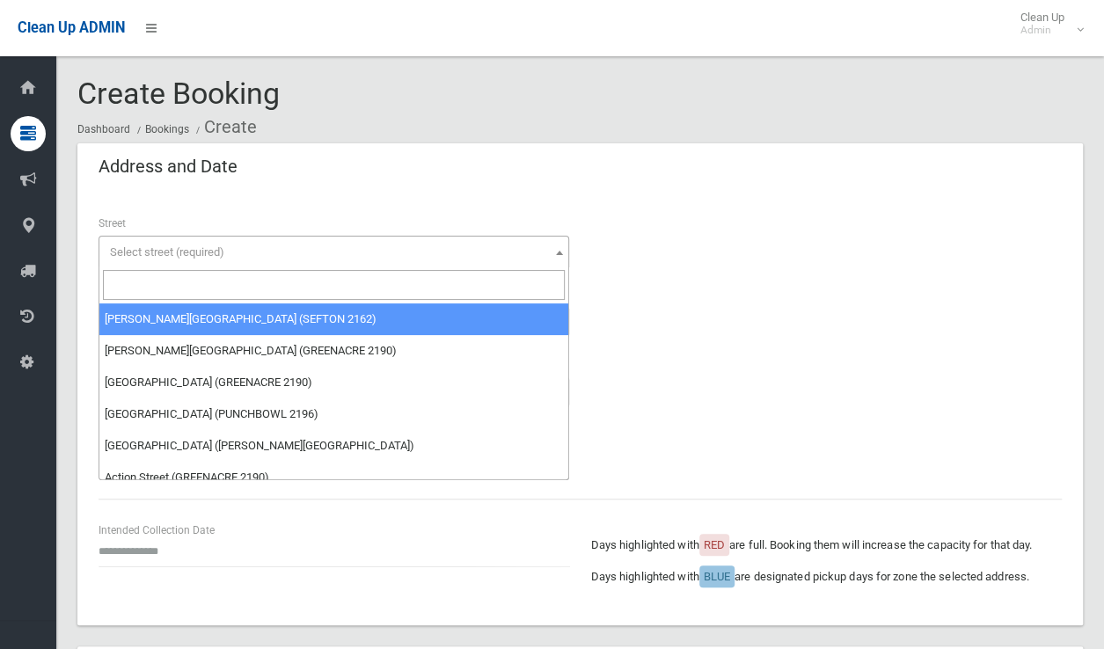
click at [172, 287] on input "search" at bounding box center [334, 285] width 462 height 30
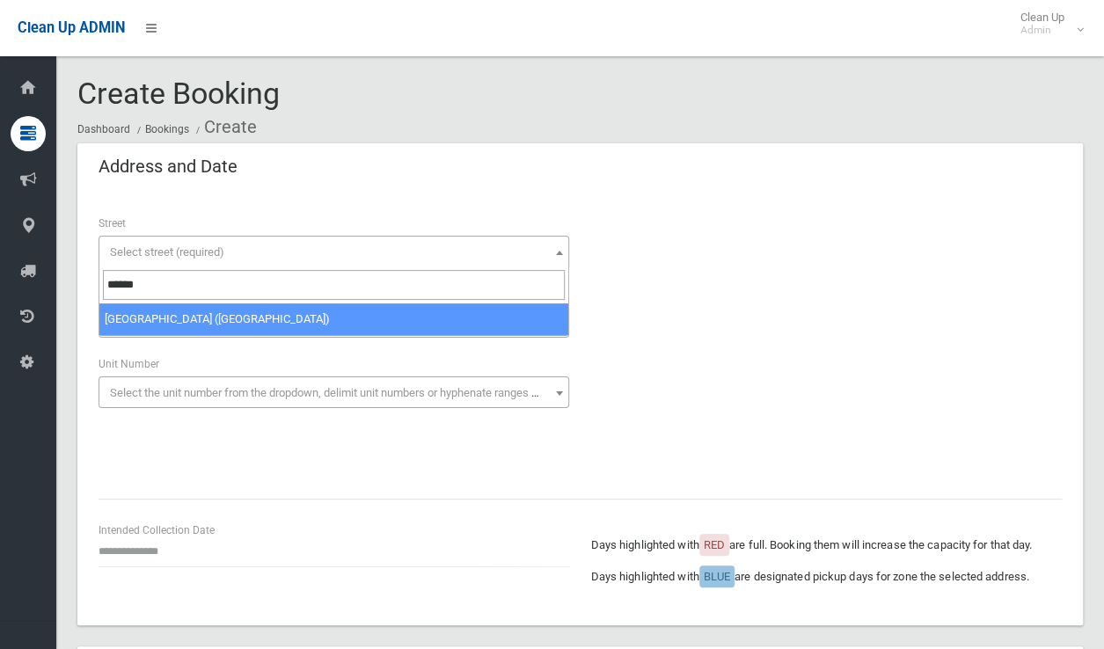
type input "******"
drag, startPoint x: 269, startPoint y: 318, endPoint x: 270, endPoint y: 337, distance: 19.4
select select "**"
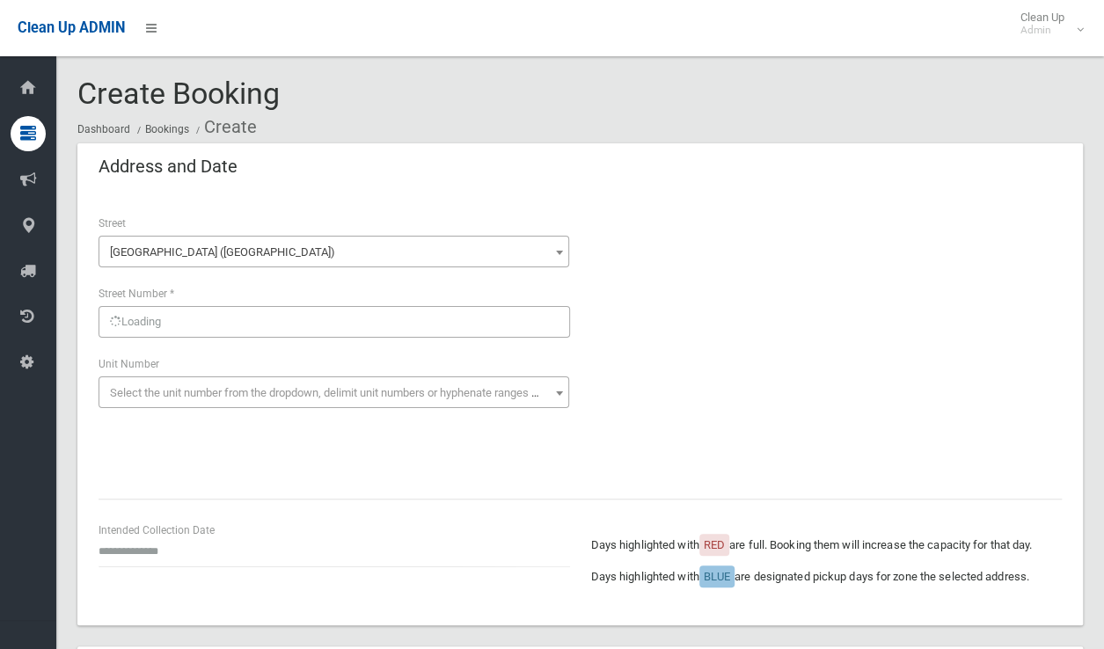
click at [241, 323] on div "Loading Select street number (required) Street Number *" at bounding box center [334, 311] width 471 height 54
click at [249, 323] on span "Select street number (required)" at bounding box center [187, 322] width 155 height 13
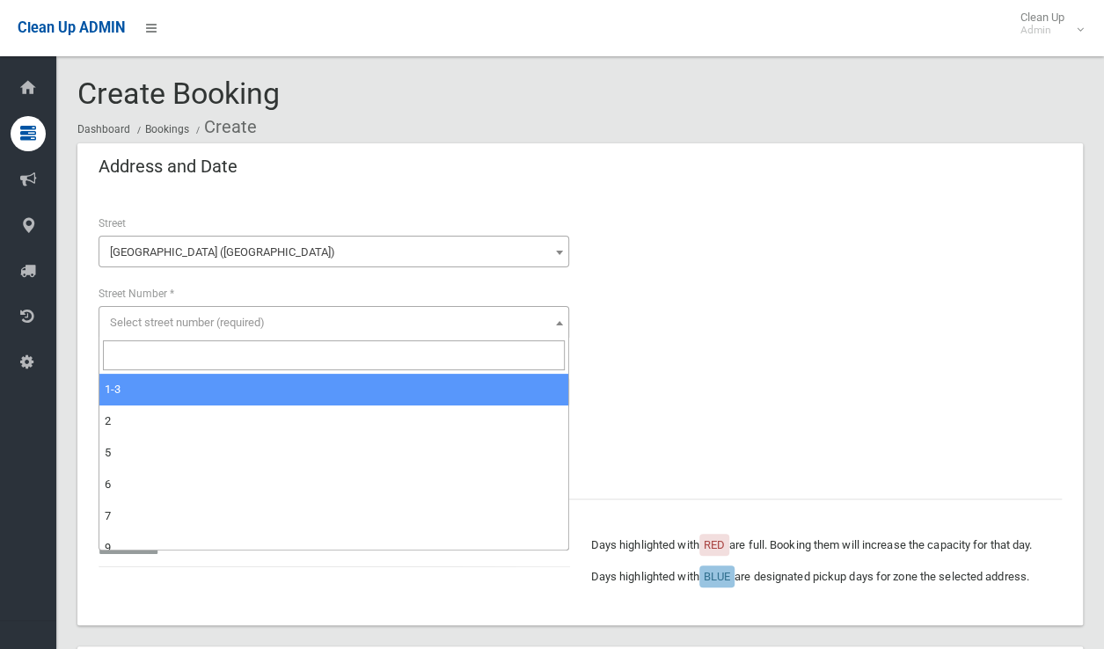
click at [213, 346] on input "search" at bounding box center [334, 355] width 462 height 30
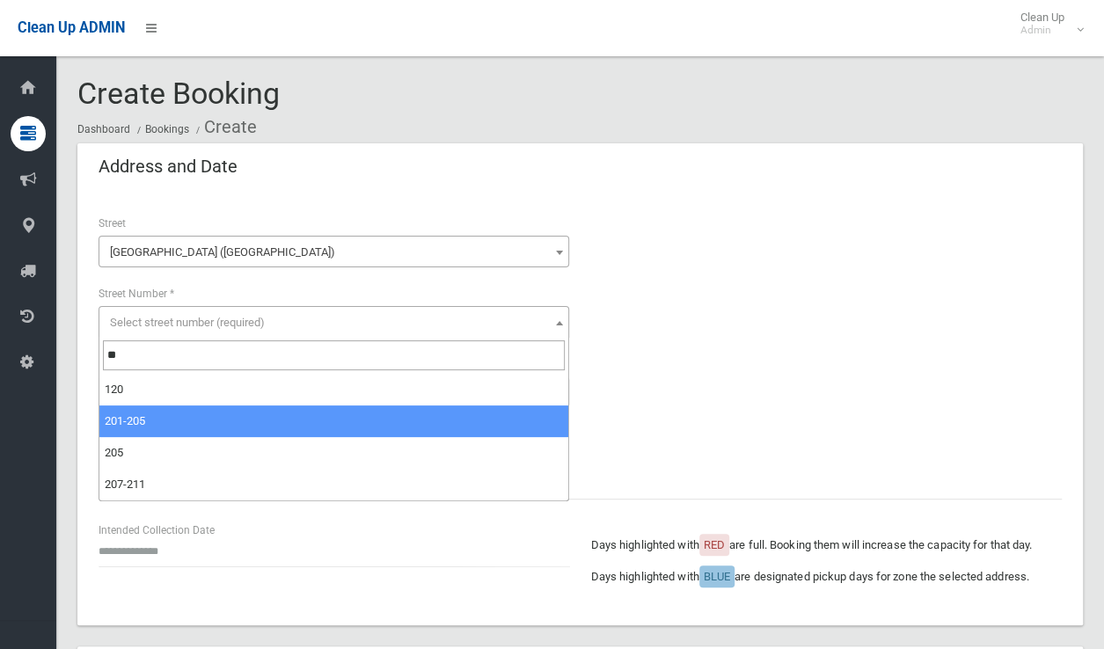
type input "**"
select select "*******"
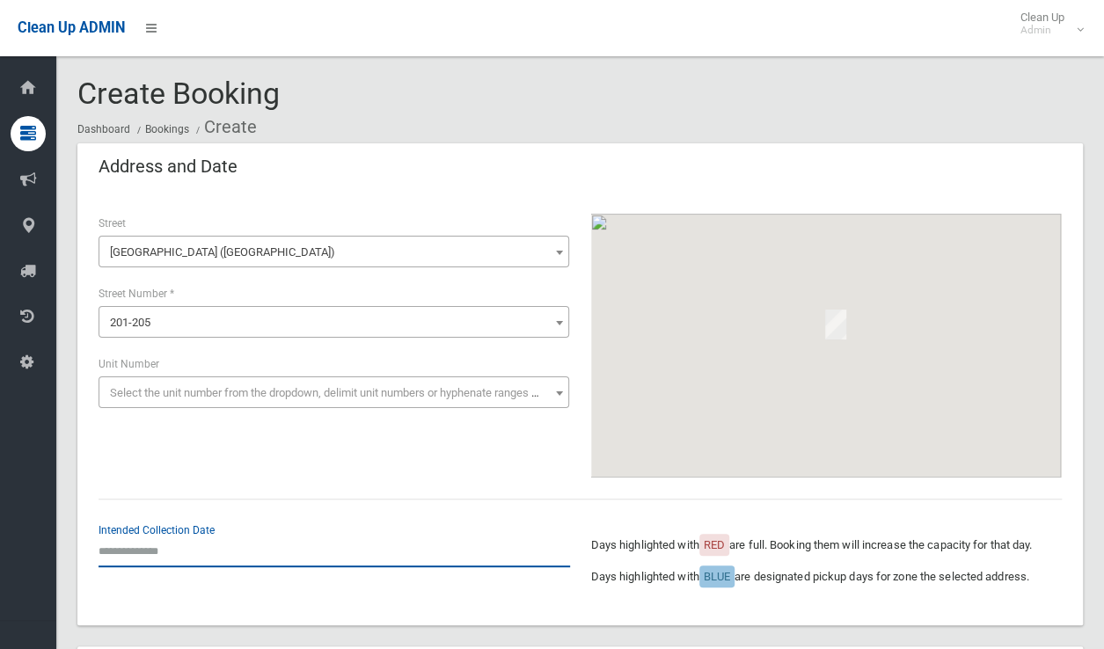
click at [154, 559] on input "text" at bounding box center [334, 551] width 471 height 33
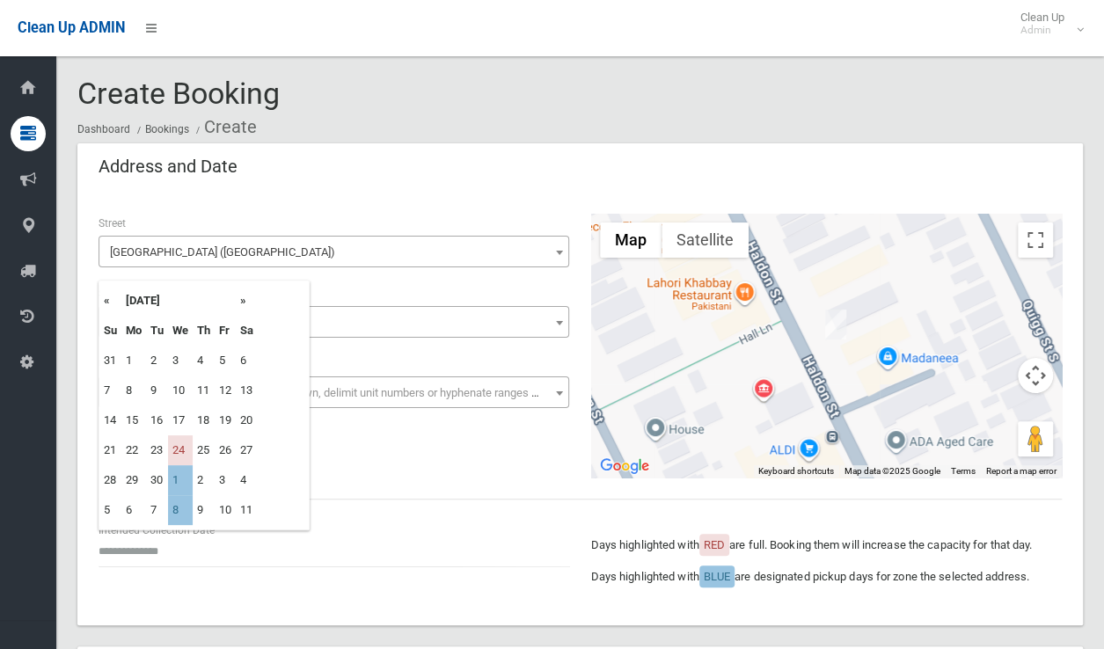
click at [242, 300] on th "»" at bounding box center [247, 301] width 22 height 30
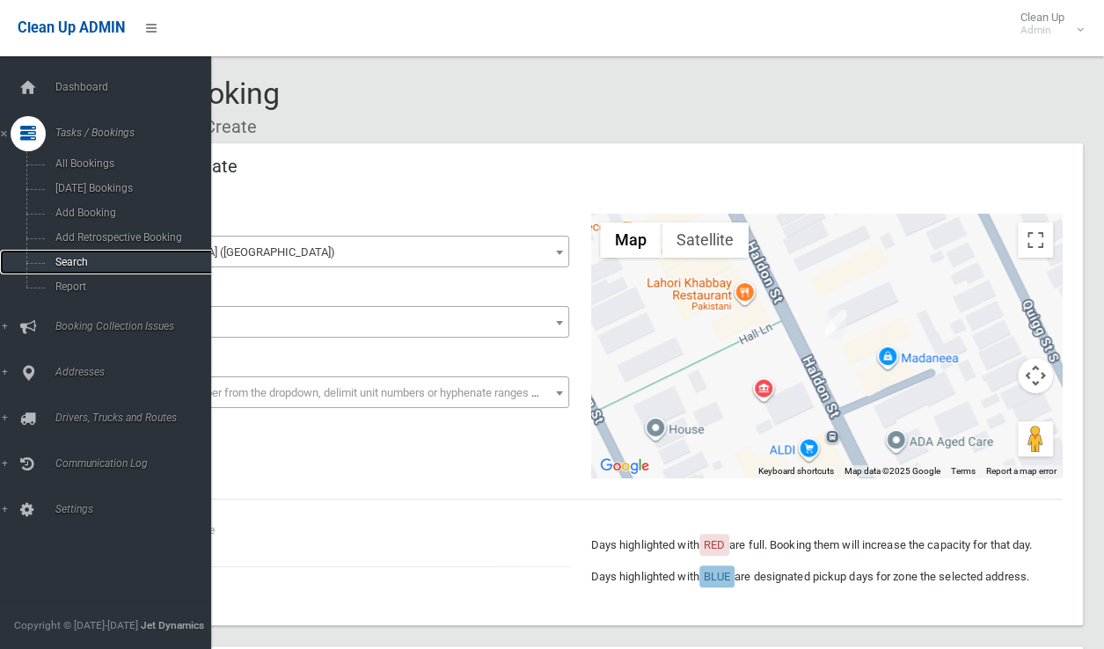
click at [65, 261] on span "Search" at bounding box center [129, 262] width 159 height 12
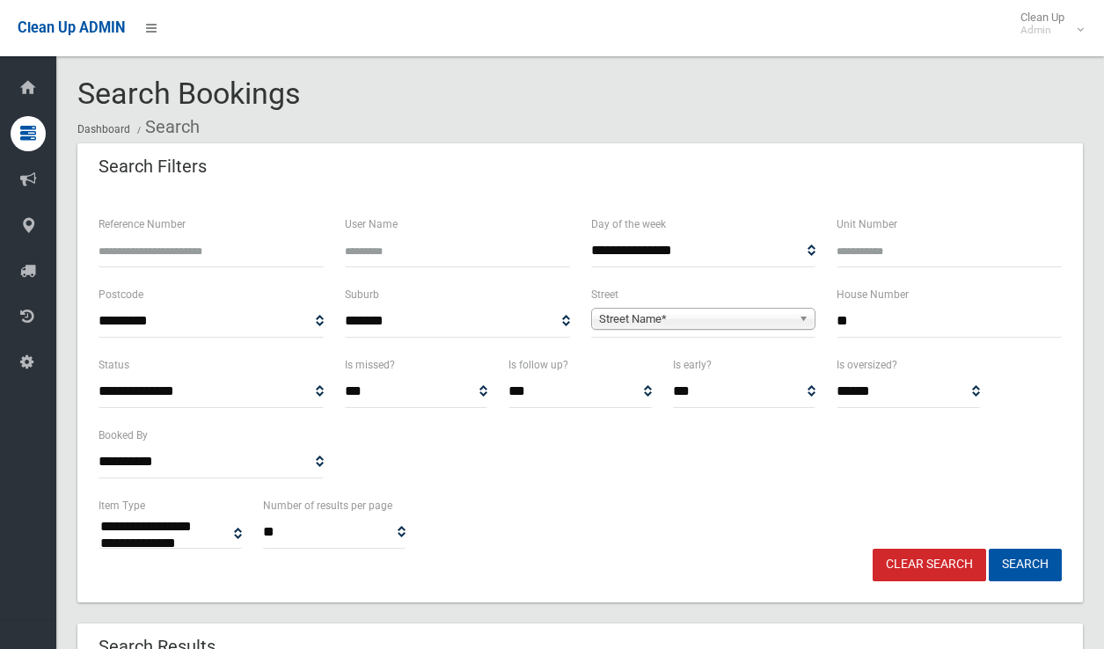
select select
type input "**"
click at [709, 318] on span "Street Name*" at bounding box center [696, 319] width 194 height 21
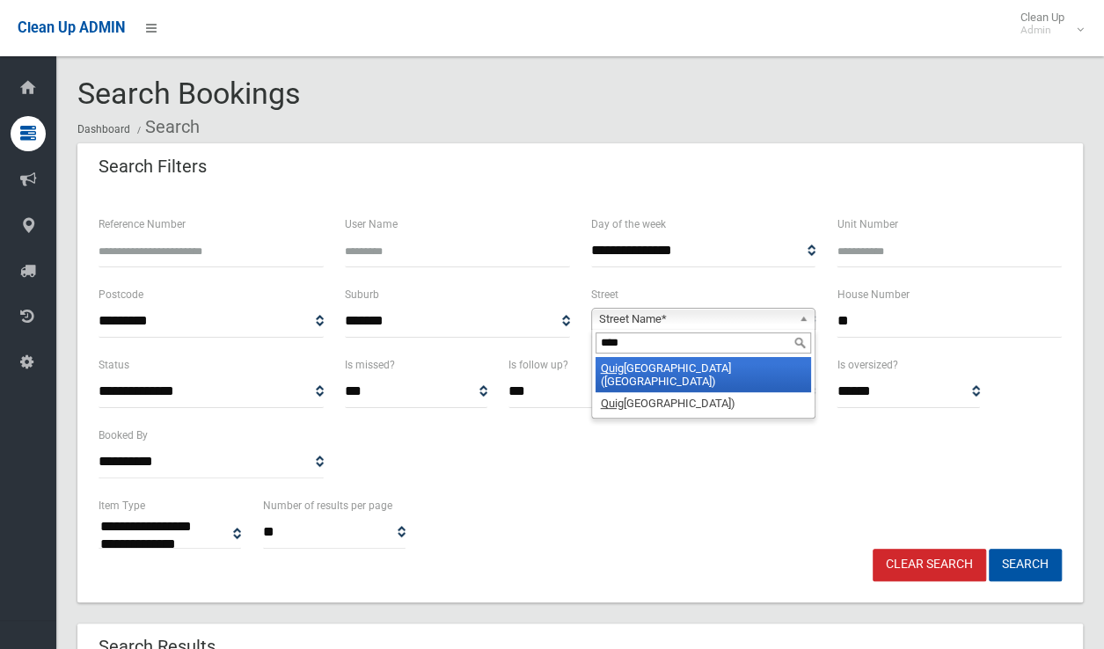
type input "****"
click at [711, 376] on li "[GEOGRAPHIC_DATA] ([GEOGRAPHIC_DATA])" at bounding box center [703, 374] width 216 height 35
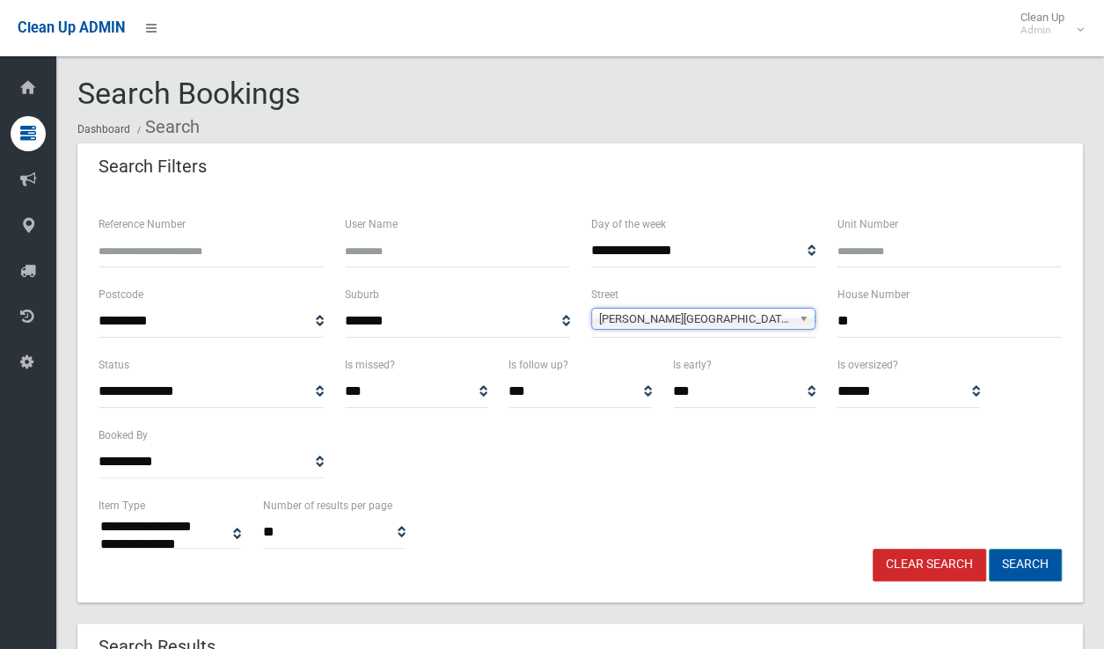
click at [1018, 562] on button "Search" at bounding box center [1025, 565] width 73 height 33
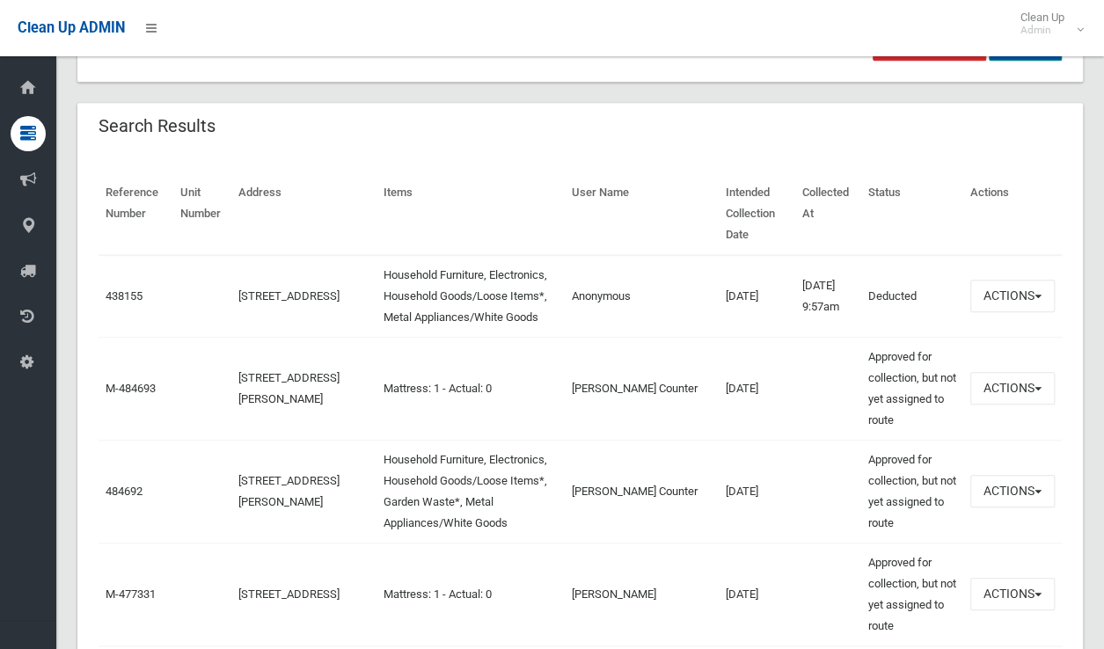
scroll to position [528, 0]
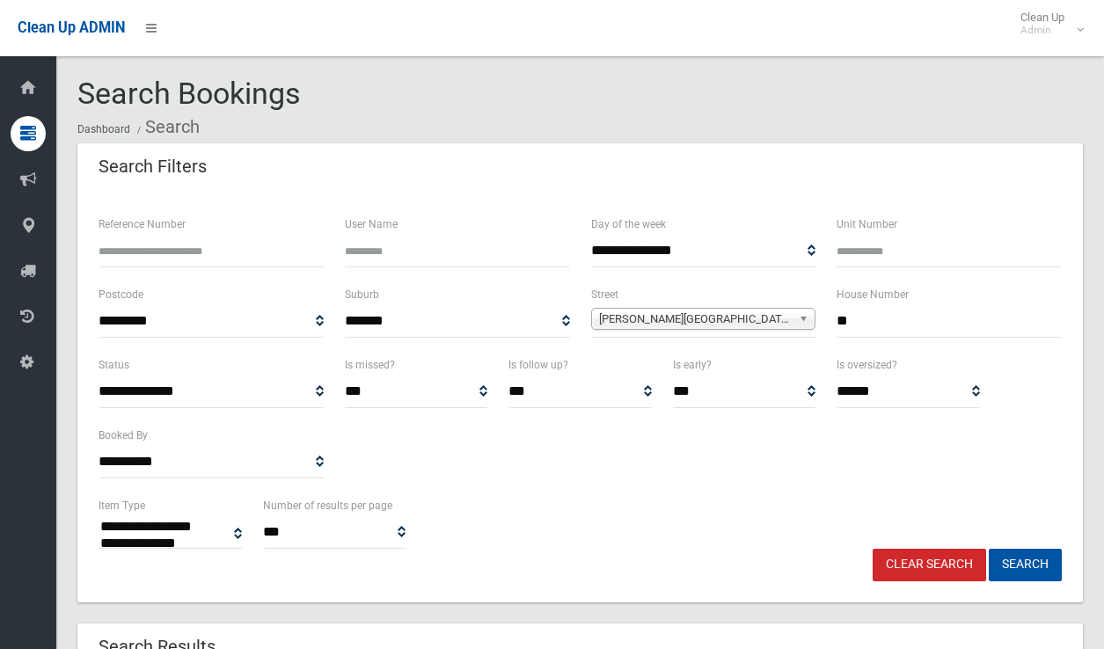
select select
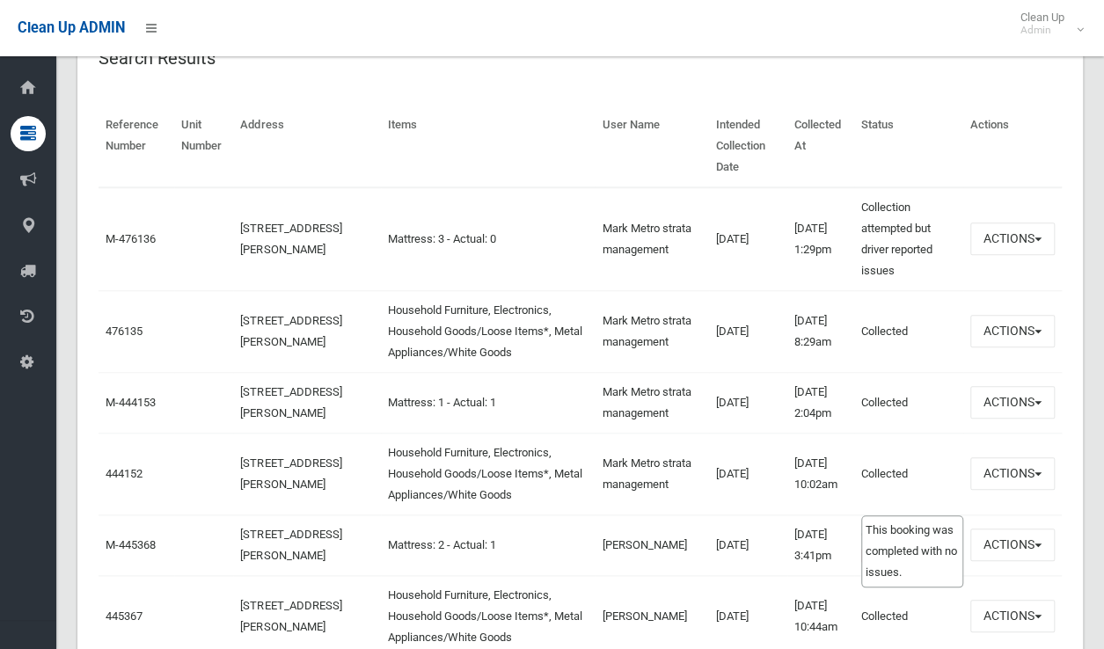
scroll to position [616, 0]
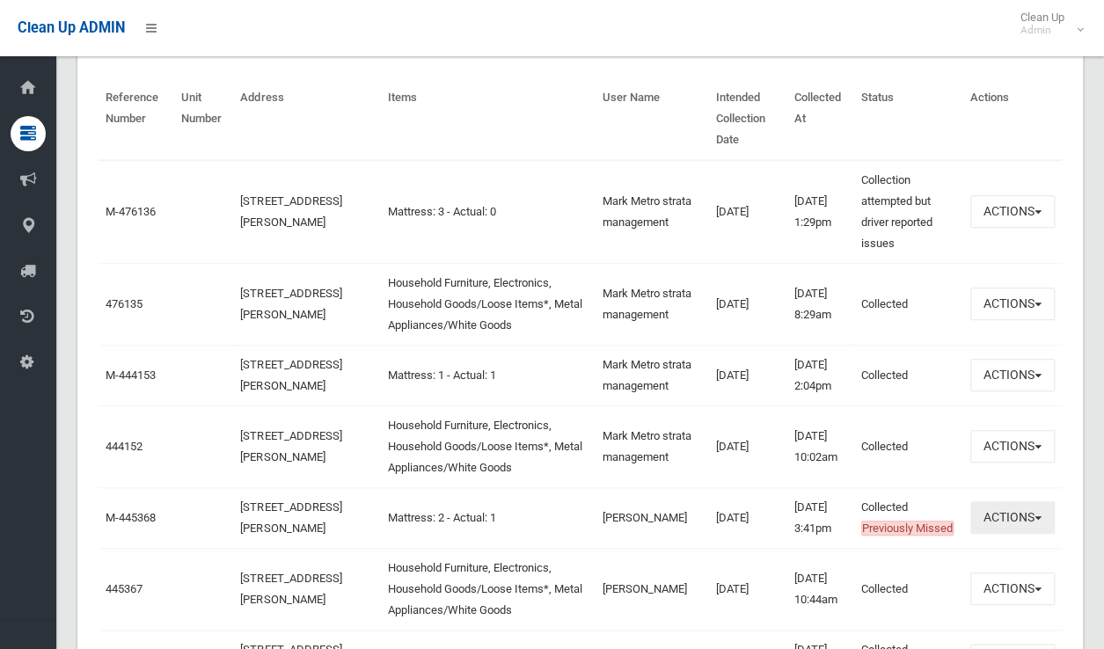
click at [1026, 534] on button "Actions" at bounding box center [1012, 517] width 84 height 33
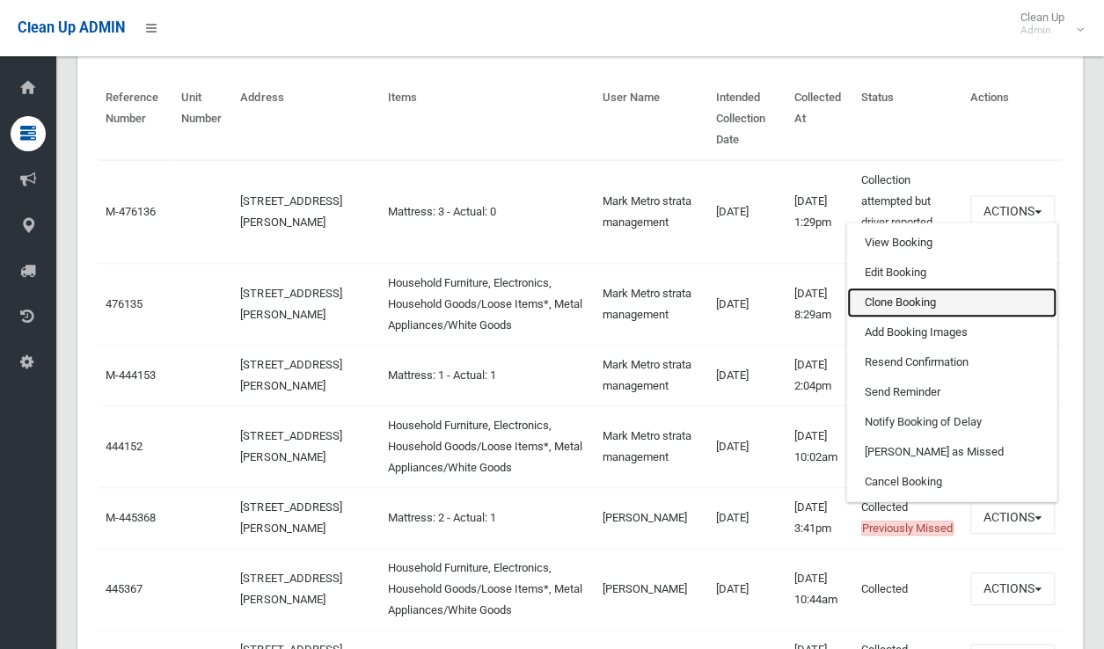
click at [890, 318] on link "Clone Booking" at bounding box center [951, 303] width 209 height 30
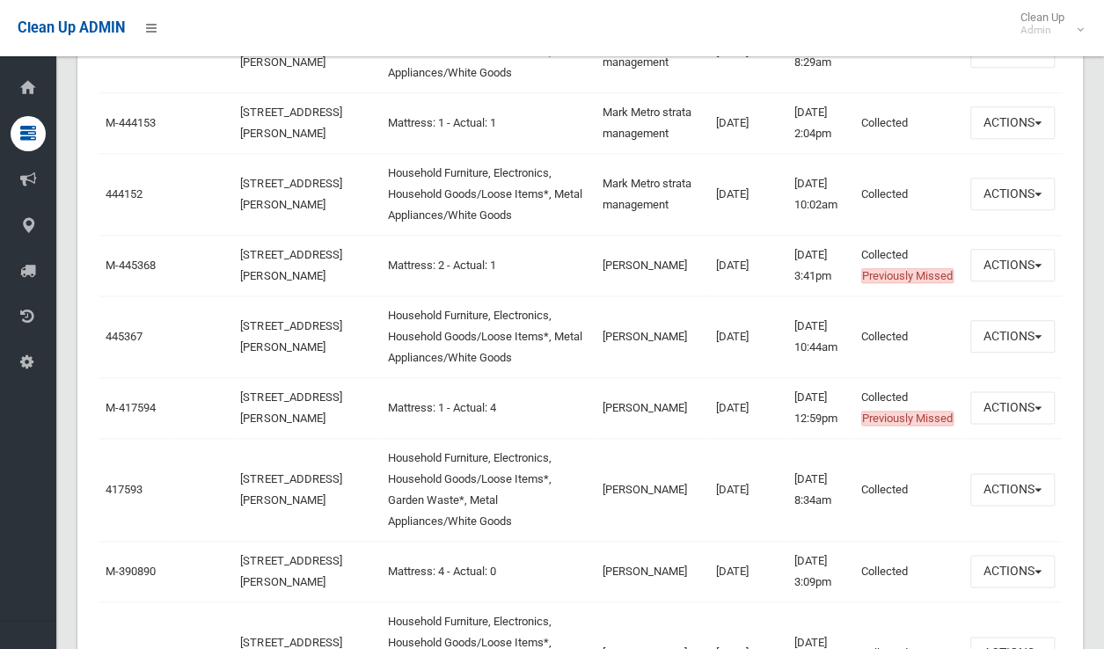
scroll to position [968, 0]
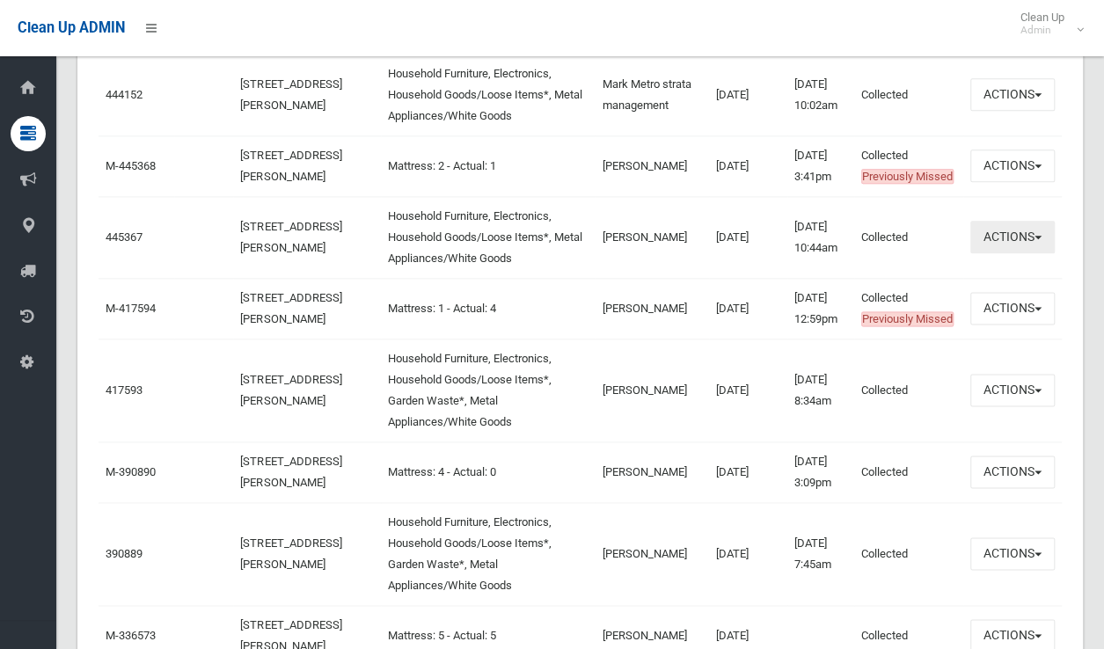
click at [999, 252] on button "Actions" at bounding box center [1012, 237] width 84 height 33
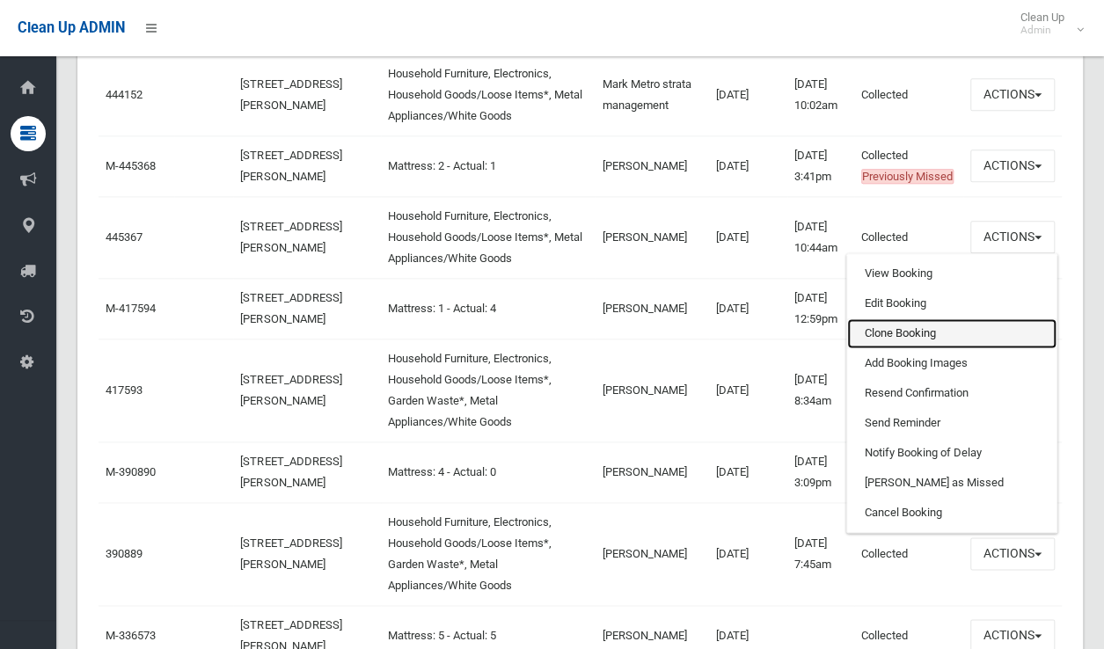
click at [933, 348] on link "Clone Booking" at bounding box center [951, 333] width 209 height 30
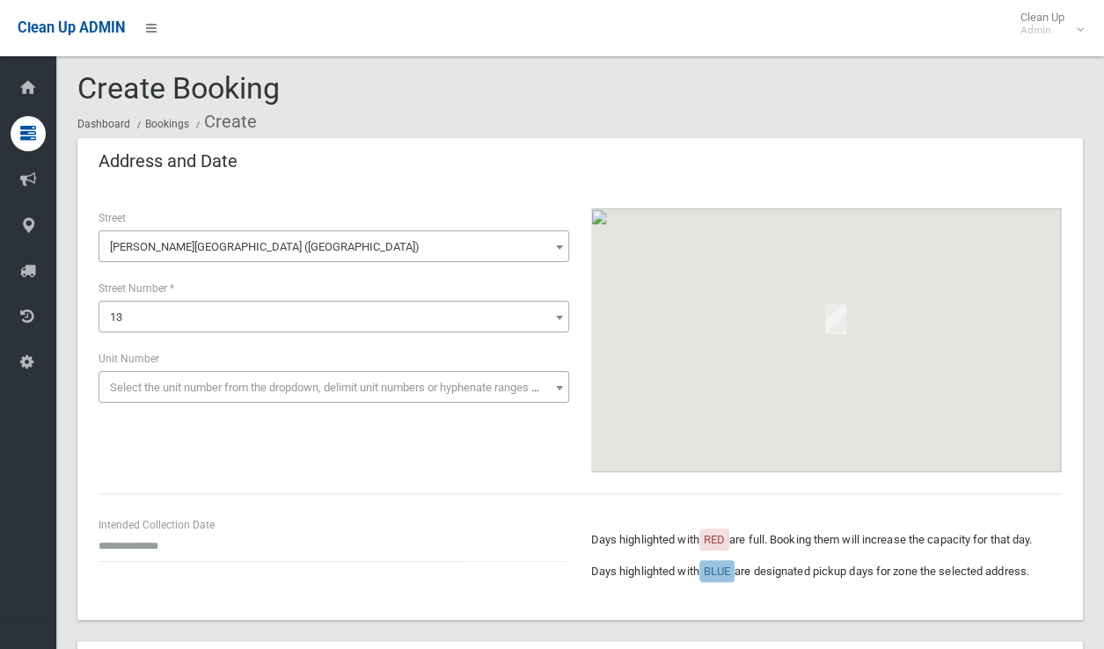
scroll to position [352, 0]
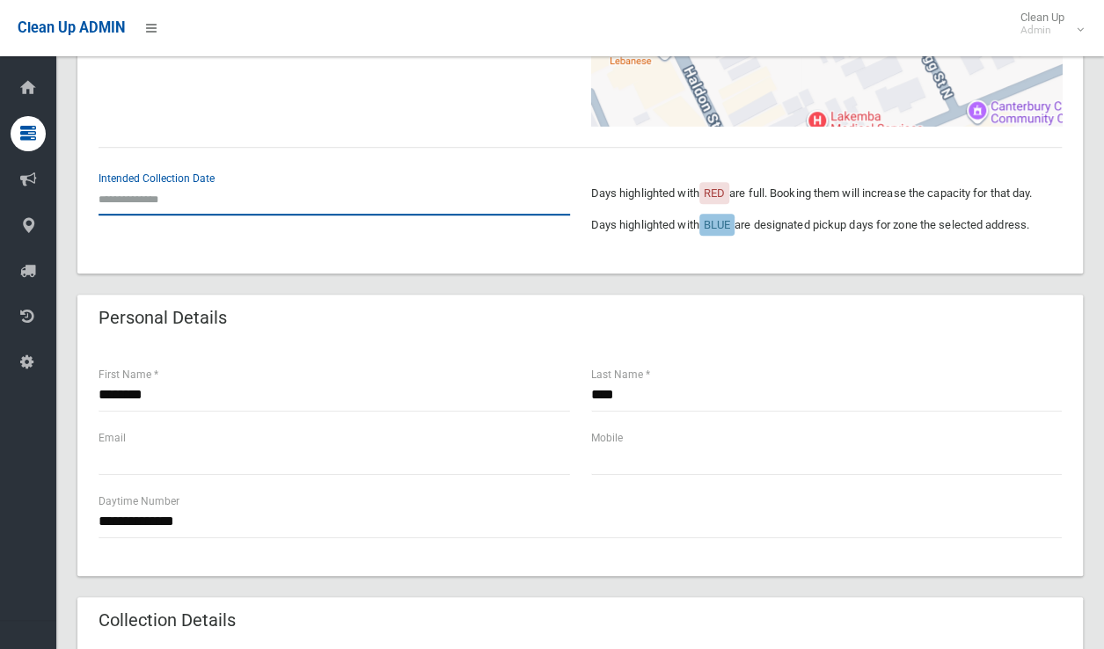
click at [157, 205] on input "text" at bounding box center [334, 199] width 471 height 33
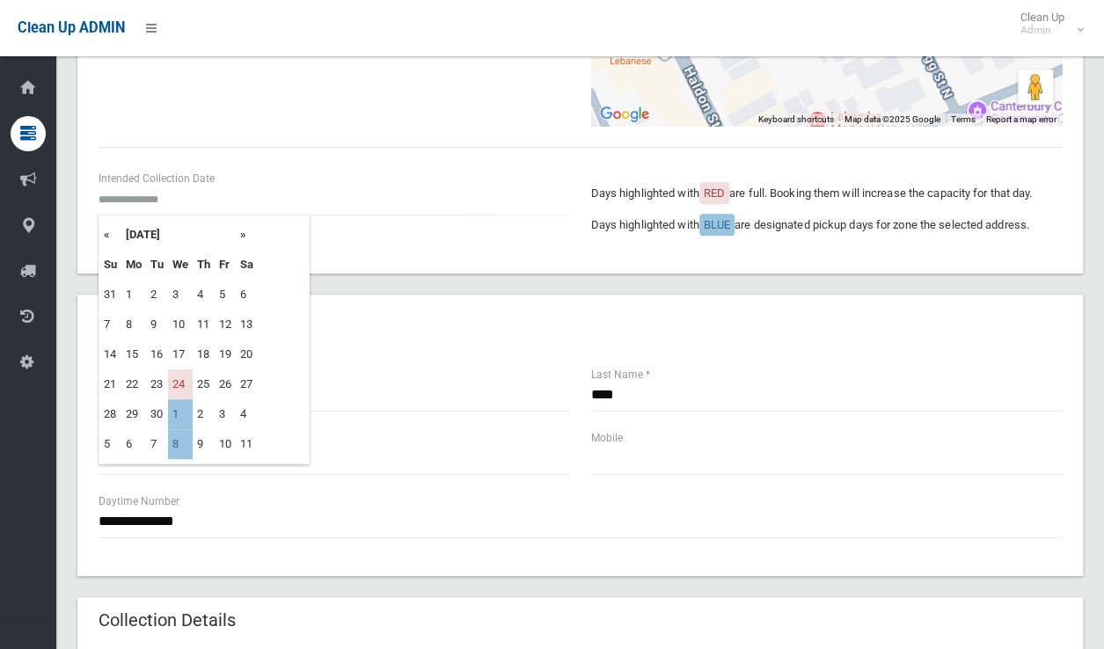
click at [241, 238] on th "»" at bounding box center [247, 235] width 22 height 30
click at [109, 233] on th "«" at bounding box center [110, 235] width 22 height 30
click at [178, 413] on td "1" at bounding box center [180, 414] width 25 height 30
type input "**********"
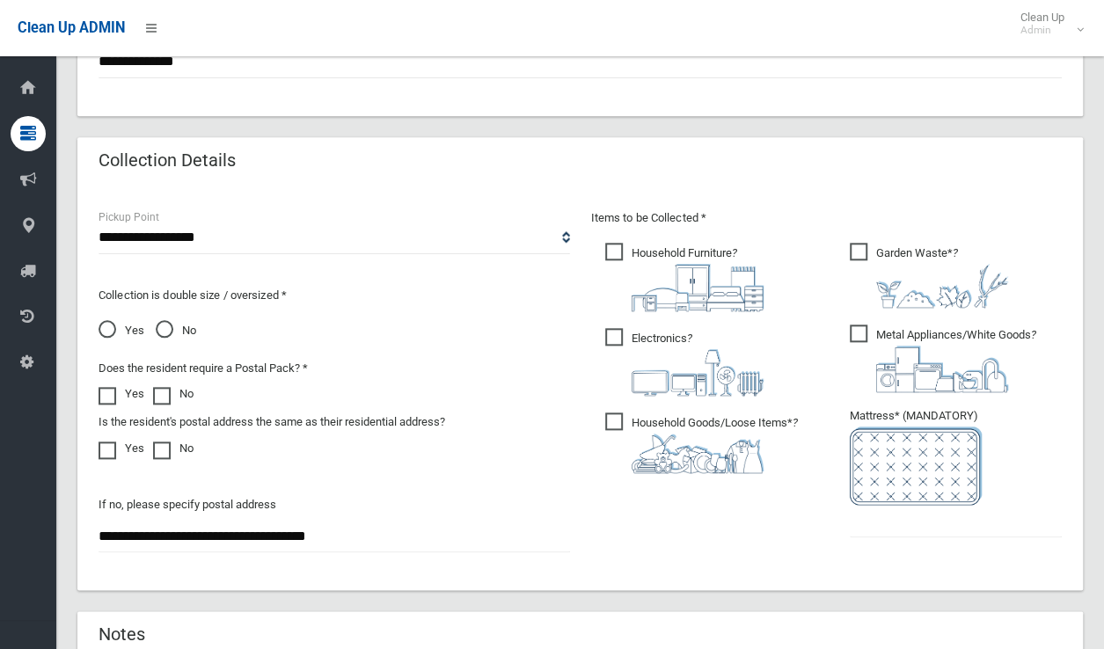
scroll to position [968, 0]
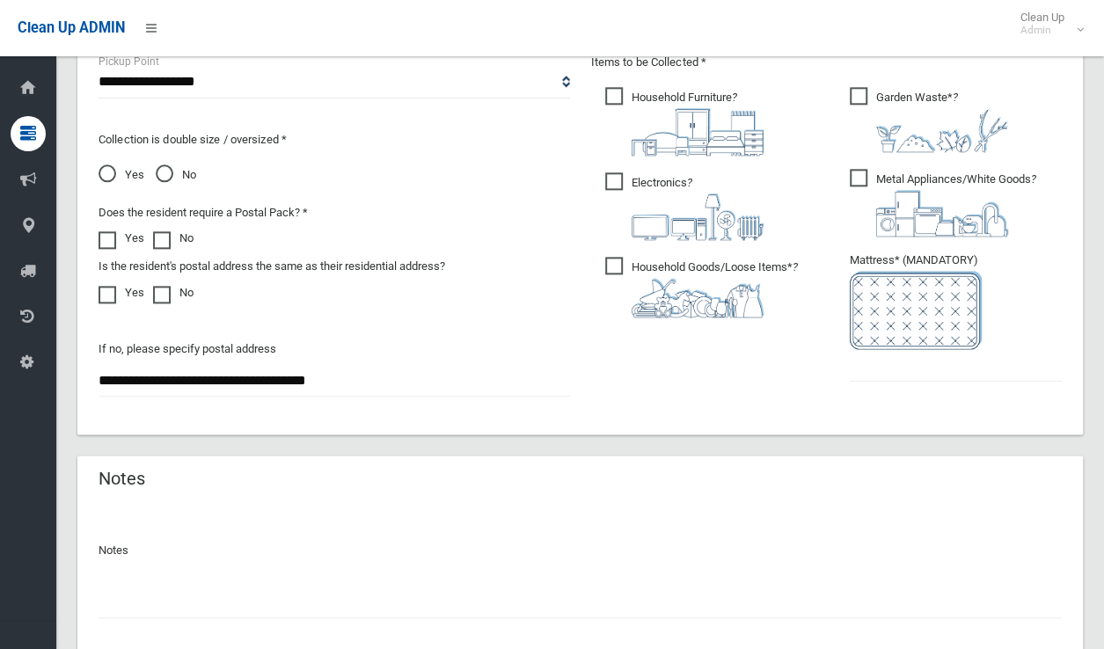
click at [865, 97] on span "Garden Waste* ?" at bounding box center [929, 119] width 158 height 65
click at [878, 371] on input "text" at bounding box center [956, 365] width 212 height 33
click at [869, 371] on input "text" at bounding box center [956, 365] width 212 height 33
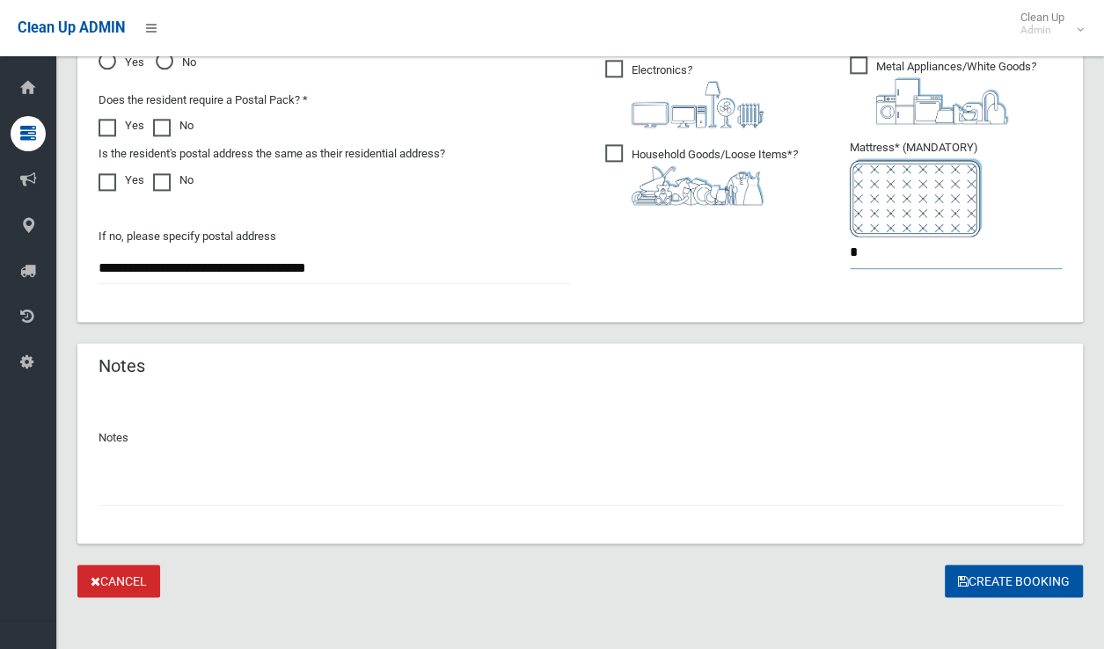
scroll to position [1091, 0]
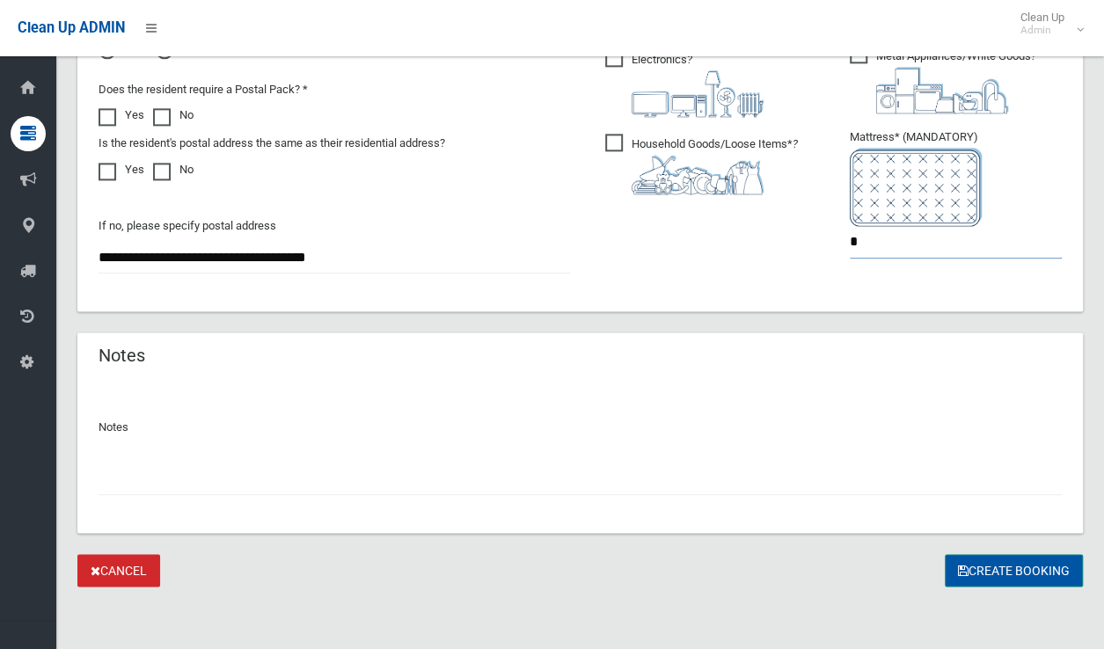
type input "*"
drag, startPoint x: 996, startPoint y: 565, endPoint x: 814, endPoint y: 512, distance: 189.6
click at [964, 578] on button "Create Booking" at bounding box center [1014, 570] width 138 height 33
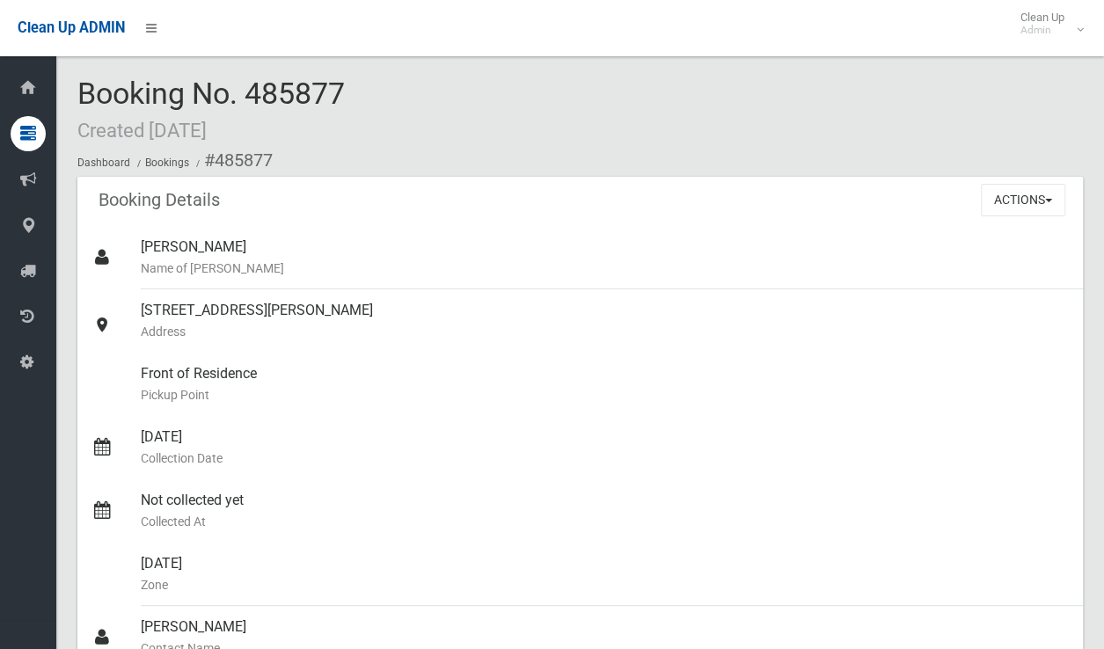
drag, startPoint x: 248, startPoint y: 91, endPoint x: 384, endPoint y: 91, distance: 135.5
click at [382, 85] on div "Booking No. 485877 Created [DATE] Dashboard Bookings #485877" at bounding box center [579, 126] width 1005 height 99
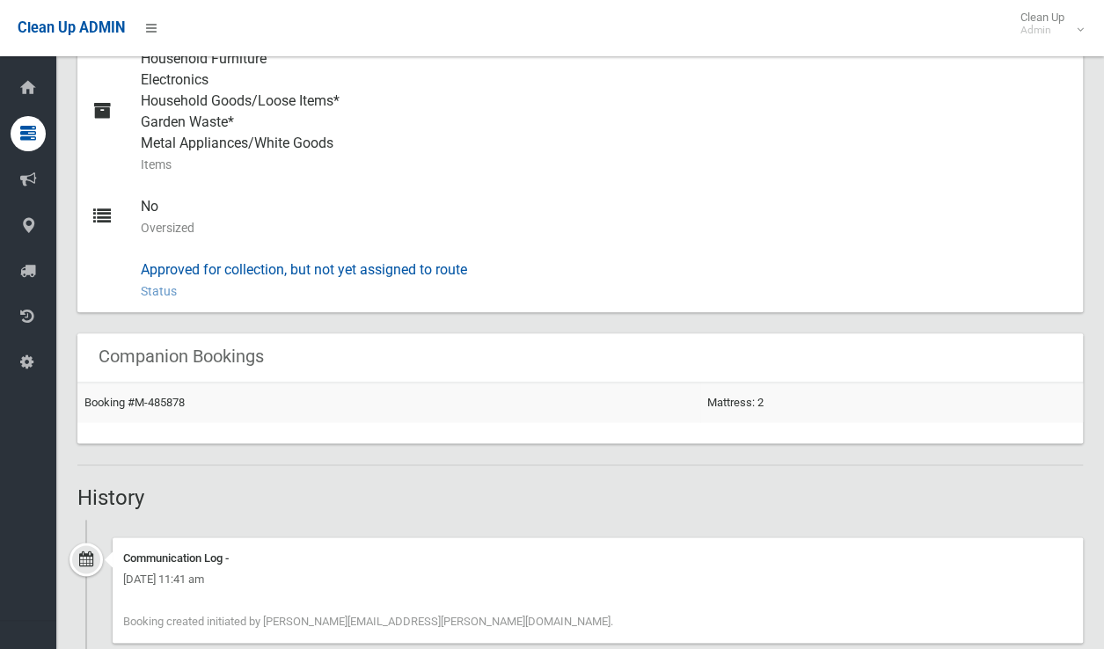
scroll to position [837, 0]
